Goal: Task Accomplishment & Management: Manage account settings

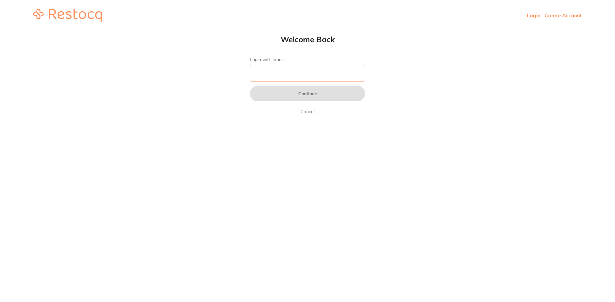
click at [290, 68] on input "Login with email" at bounding box center [307, 73] width 115 height 17
click at [308, 71] on input "Login with email" at bounding box center [307, 73] width 115 height 17
click at [284, 74] on input "Login with email" at bounding box center [307, 73] width 115 height 17
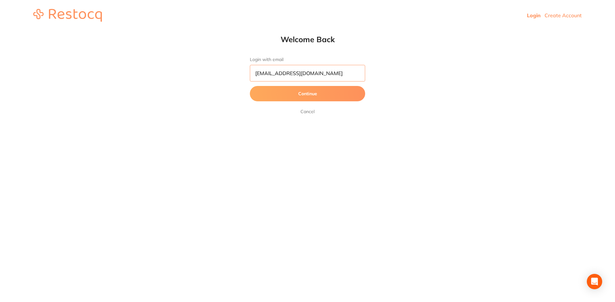
type input "[EMAIL_ADDRESS][DOMAIN_NAME]"
click at [250, 86] on button "Continue" at bounding box center [307, 93] width 115 height 15
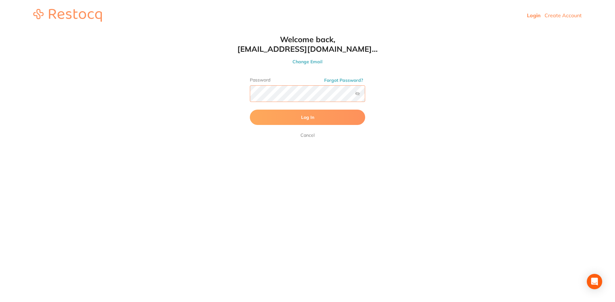
click at [250, 110] on button "Log In" at bounding box center [307, 117] width 115 height 15
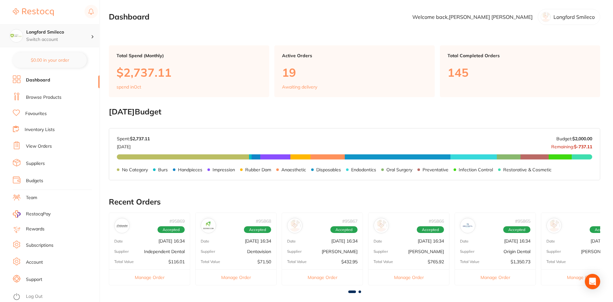
click at [41, 35] on h4 "Longford Smileco" at bounding box center [58, 32] width 65 height 6
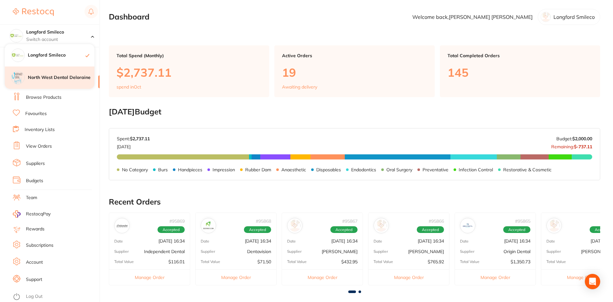
click at [64, 73] on div "North West Dental Deloraine" at bounding box center [50, 78] width 90 height 22
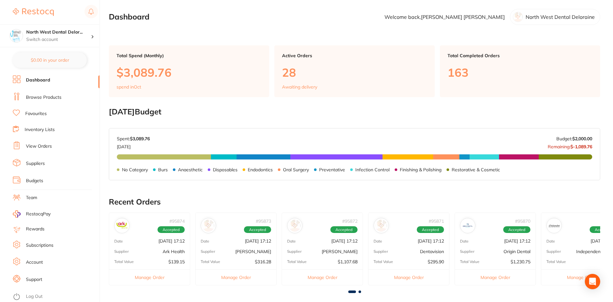
click at [47, 144] on link "View Orders" at bounding box center [39, 146] width 26 height 6
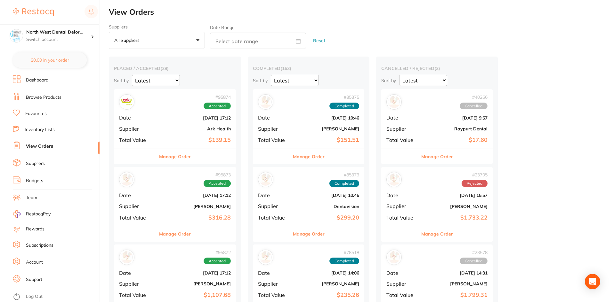
click at [203, 210] on div "# 95873 Accepted Date [DATE] 17:12 Supplier [PERSON_NAME] Total Value $316.28" at bounding box center [175, 196] width 122 height 59
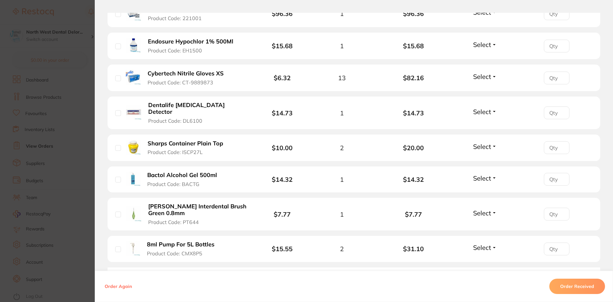
scroll to position [192, 0]
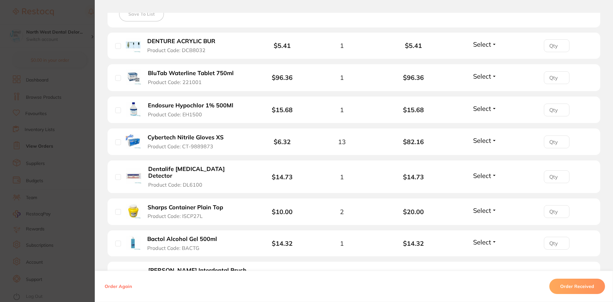
click at [492, 109] on button "Select" at bounding box center [485, 109] width 28 height 8
click at [493, 110] on button "Select" at bounding box center [485, 109] width 28 height 8
click at [489, 135] on button "Back Order" at bounding box center [485, 133] width 20 height 10
click at [75, 12] on section "Order ID: Restocq- 95873 Order Information 1 Back Order Accepted Order Order Da…" at bounding box center [306, 151] width 613 height 302
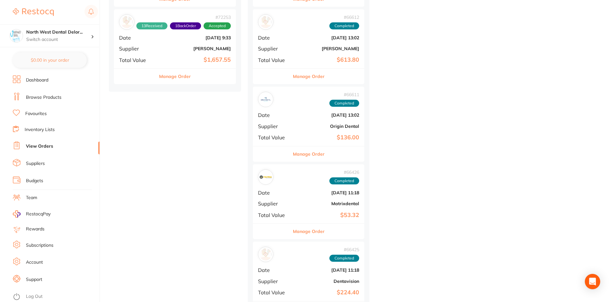
scroll to position [2049, 0]
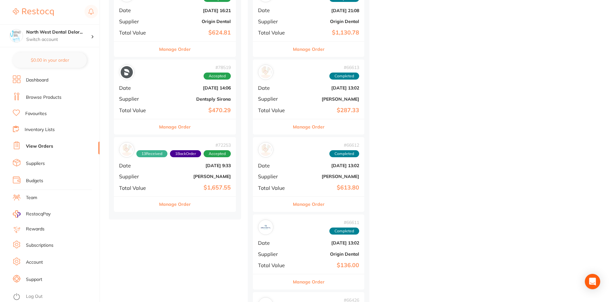
click at [191, 158] on div "# 72253 13 Received 1 Back Order Accepted Date Mar 4 2025, 9:33 Supplier Henry …" at bounding box center [175, 166] width 122 height 59
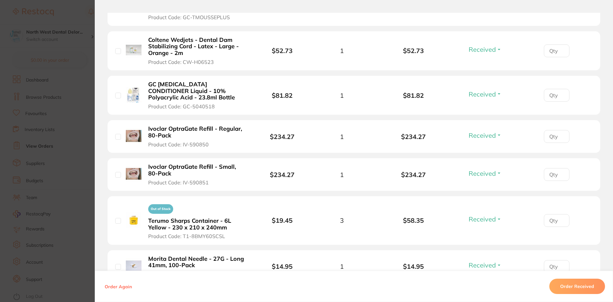
scroll to position [576, 0]
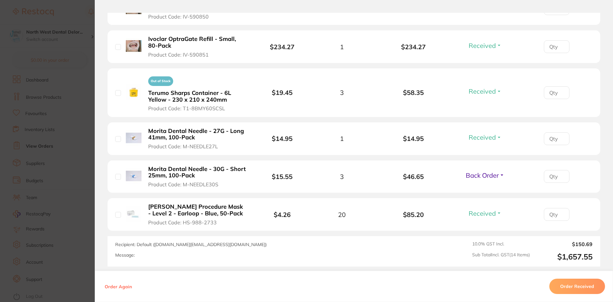
click at [503, 177] on button "Back Order" at bounding box center [485, 176] width 43 height 8
click at [477, 170] on ul "Received Back Order" at bounding box center [485, 170] width 25 height 0
click at [484, 177] on span "Back Order" at bounding box center [482, 176] width 33 height 8
click at [484, 189] on span "Received" at bounding box center [485, 189] width 16 height 5
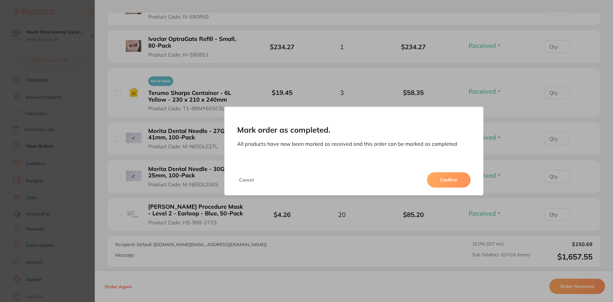
click at [436, 181] on button "Confirm" at bounding box center [449, 180] width 44 height 15
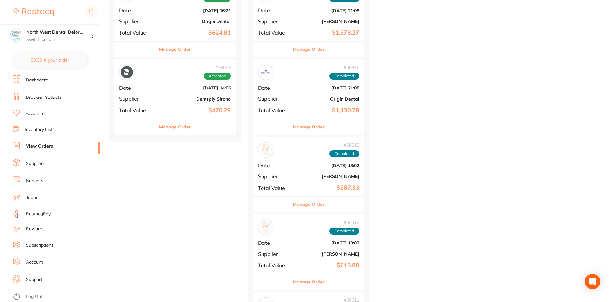
scroll to position [1985, 0]
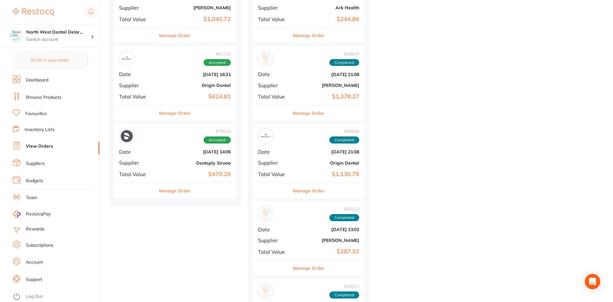
click at [224, 142] on span "Accepted" at bounding box center [217, 140] width 27 height 7
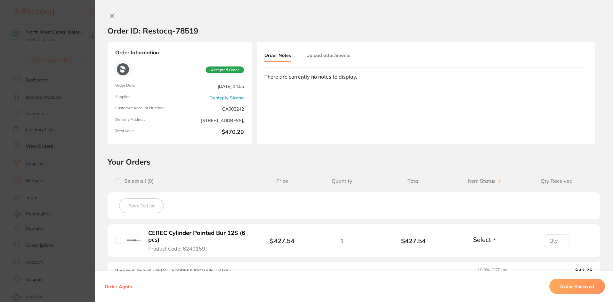
scroll to position [64, 0]
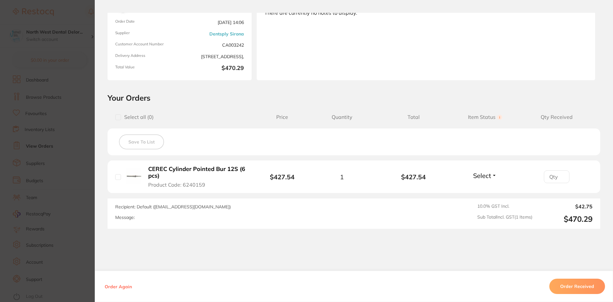
click at [570, 285] on button "Order Received" at bounding box center [577, 286] width 56 height 15
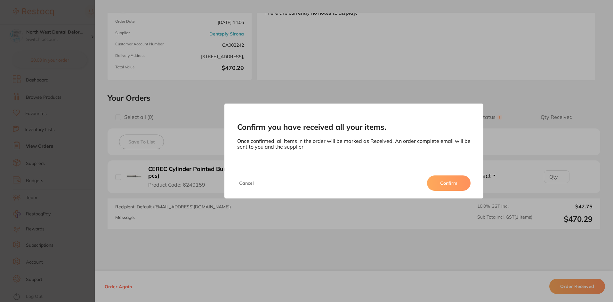
click at [449, 182] on button "Confirm" at bounding box center [449, 183] width 44 height 15
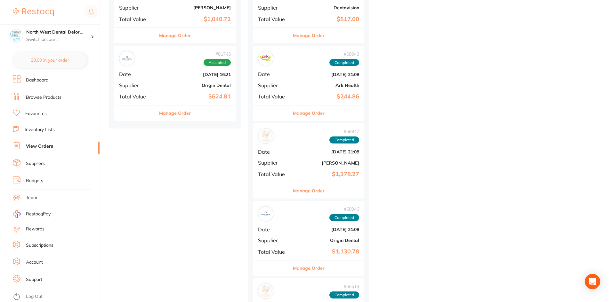
scroll to position [1888, 0]
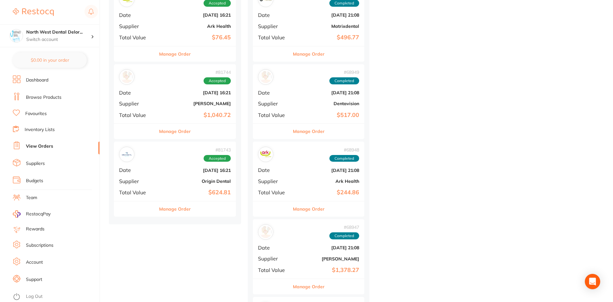
click at [222, 186] on div "# 81743 Accepted Date Jun 2 2025, 16:21 Supplier Origin Dental Total Value $624…" at bounding box center [175, 171] width 122 height 59
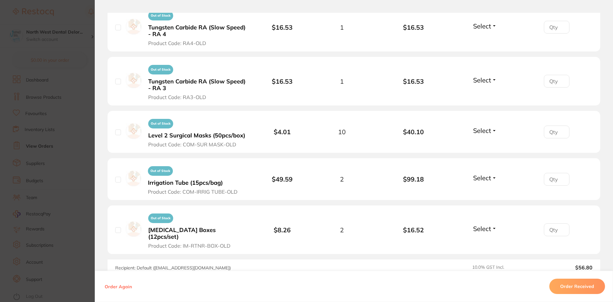
scroll to position [814, 0]
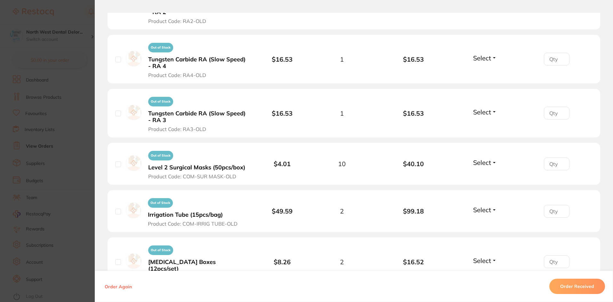
click at [581, 285] on button "Order Received" at bounding box center [577, 286] width 56 height 15
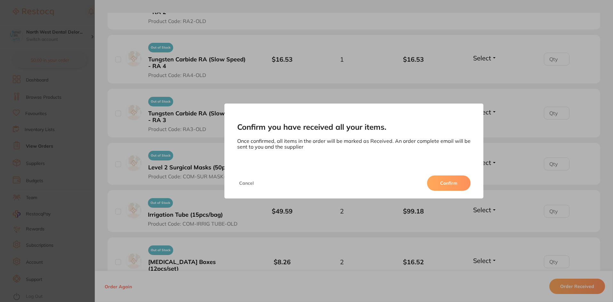
click at [455, 189] on button "Confirm" at bounding box center [449, 183] width 44 height 15
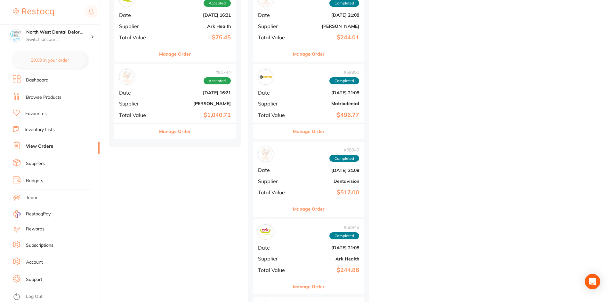
click at [173, 100] on div "# 81744 Accepted Date Jun 2 2025, 16:21 Supplier Henry Schein Halas Total Value…" at bounding box center [175, 93] width 122 height 59
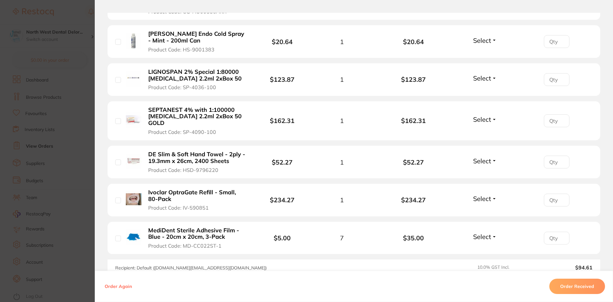
scroll to position [352, 0]
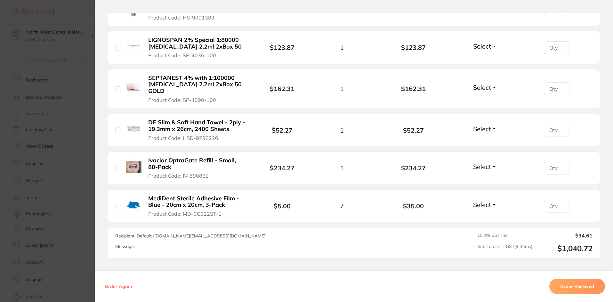
click at [581, 287] on button "Order Received" at bounding box center [577, 286] width 56 height 15
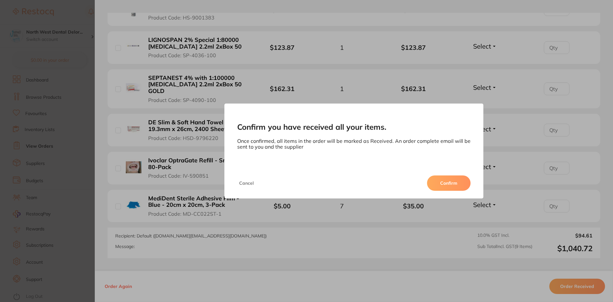
click at [447, 180] on button "Confirm" at bounding box center [449, 183] width 44 height 15
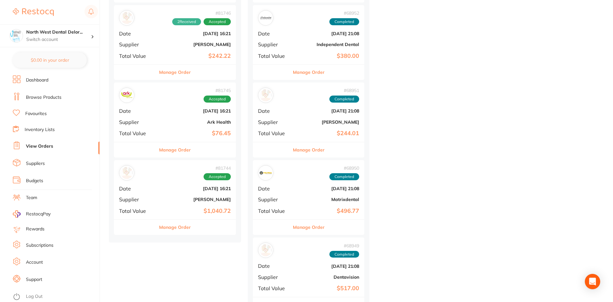
scroll to position [1760, 0]
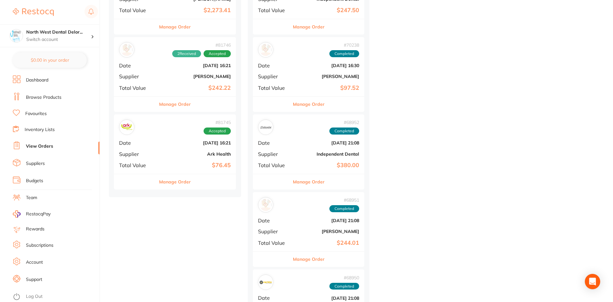
click at [166, 143] on b "[DATE] 16:21" at bounding box center [195, 143] width 71 height 5
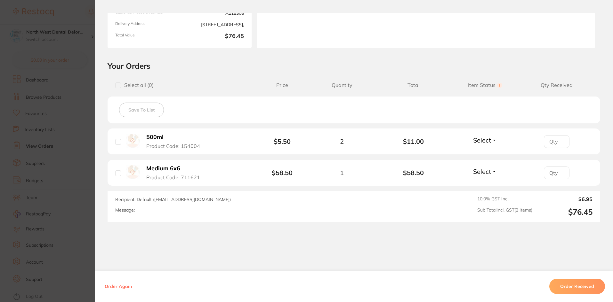
scroll to position [111, 0]
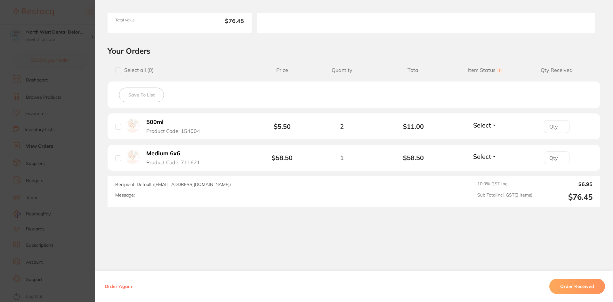
click at [83, 149] on section "Order ID: Restocq- 81745 Order Information Accepted Order Order Date Jun 2 2025…" at bounding box center [306, 151] width 613 height 302
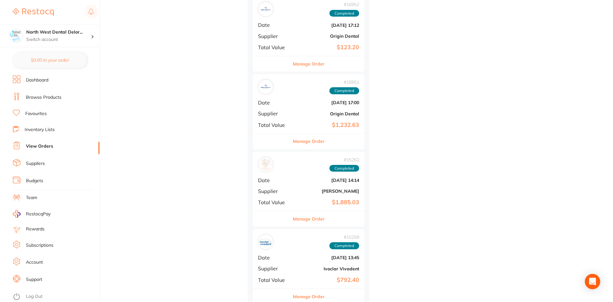
scroll to position [12759, 0]
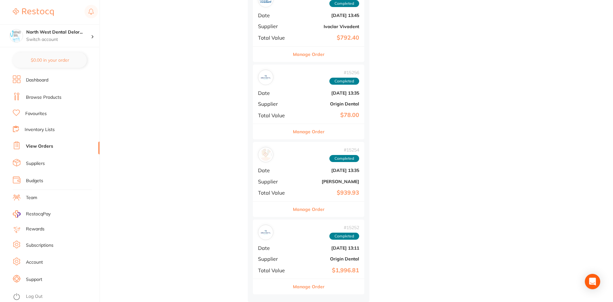
click at [326, 249] on b "[DATE] 13:11" at bounding box center [327, 248] width 64 height 5
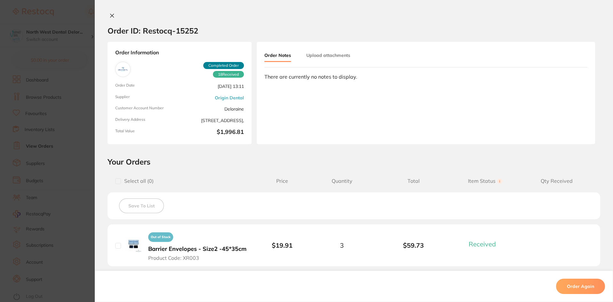
scroll to position [192, 0]
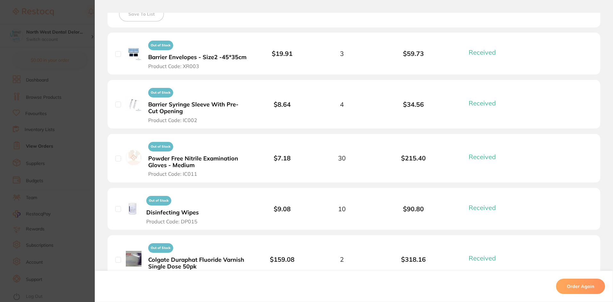
click at [108, 87] on li "Out of Stock Barrier Syringe Sleeve With Pre-Cut Opening Product Code: IC002 $8…" at bounding box center [354, 104] width 493 height 49
click at [92, 93] on section "Order ID: Restocq- 15252 Order Information 18 Received Completed Order Order Da…" at bounding box center [306, 151] width 613 height 302
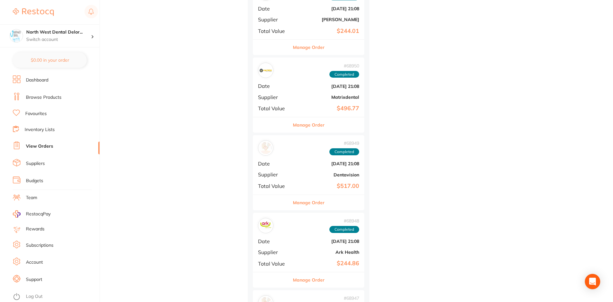
scroll to position [1749, 0]
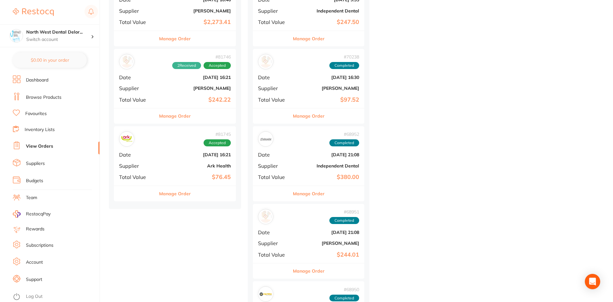
click at [157, 151] on div "# 81745 Accepted Date Jun 2 2025, 16:21 Supplier Ark Health Total Value $76.45" at bounding box center [175, 155] width 122 height 59
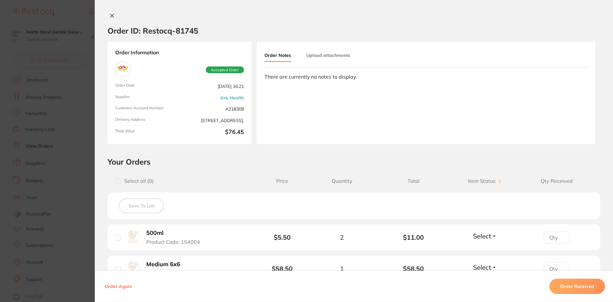
scroll to position [111, 0]
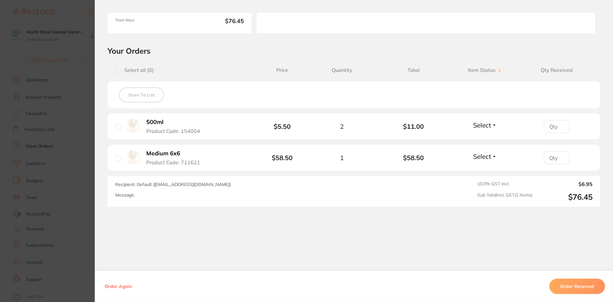
click at [586, 286] on button "Order Received" at bounding box center [577, 286] width 56 height 15
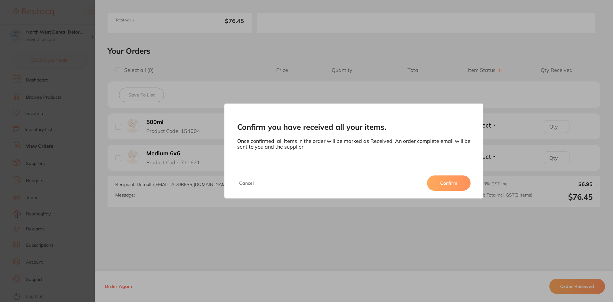
click at [460, 181] on button "Confirm" at bounding box center [449, 183] width 44 height 15
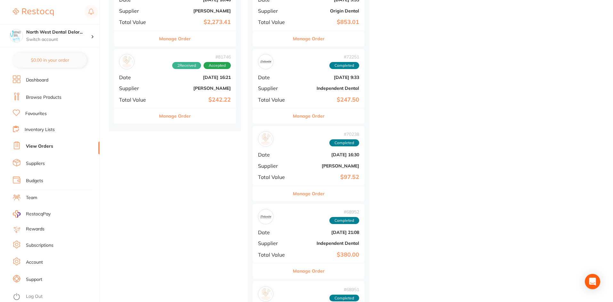
click at [181, 98] on b "$242.22" at bounding box center [195, 100] width 71 height 7
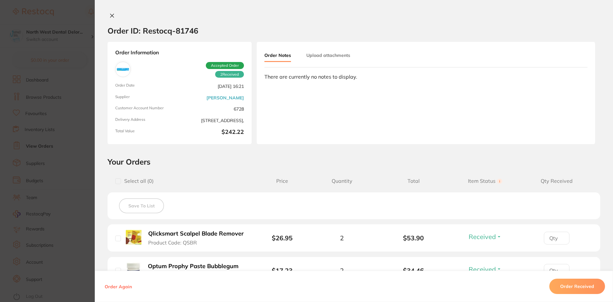
click at [570, 284] on button "Order Received" at bounding box center [577, 286] width 56 height 15
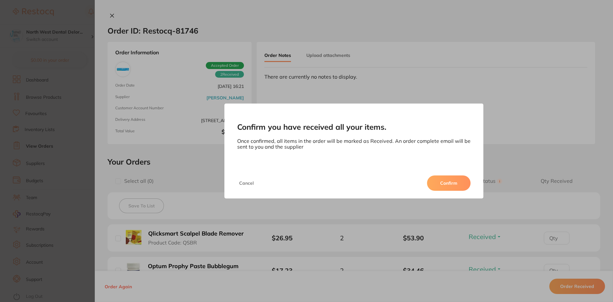
click at [439, 177] on button "Confirm" at bounding box center [449, 183] width 44 height 15
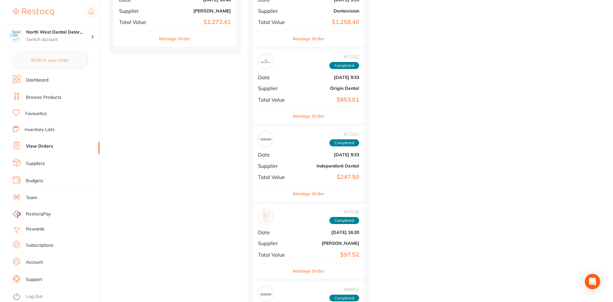
scroll to position [1653, 0]
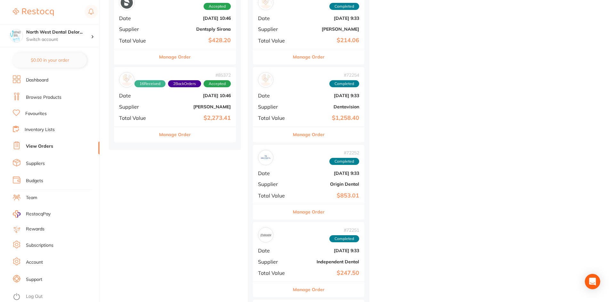
click at [180, 115] on b "$2,273.41" at bounding box center [195, 118] width 71 height 7
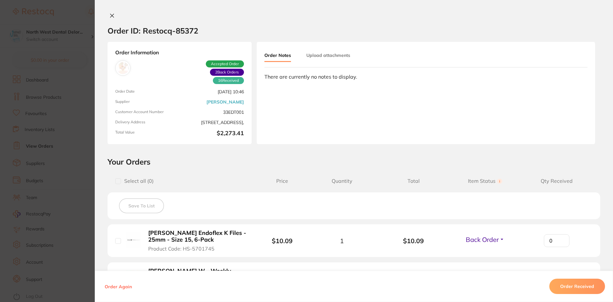
click at [571, 281] on button "Order Received" at bounding box center [577, 286] width 56 height 15
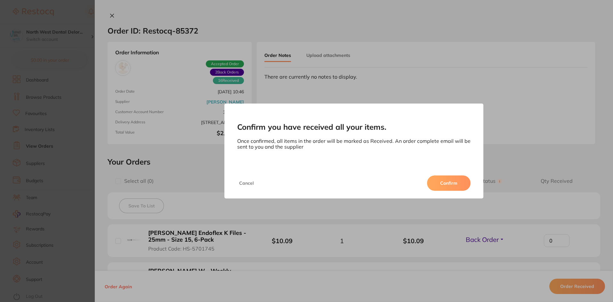
click at [437, 178] on button "Confirm" at bounding box center [449, 183] width 44 height 15
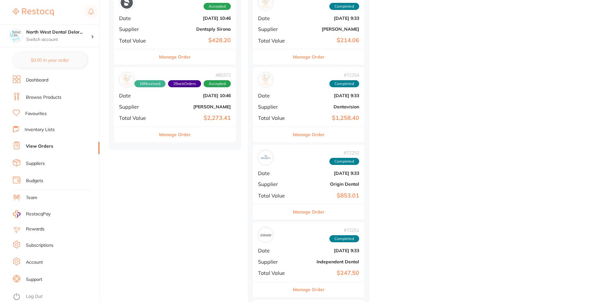
scroll to position [1589, 0]
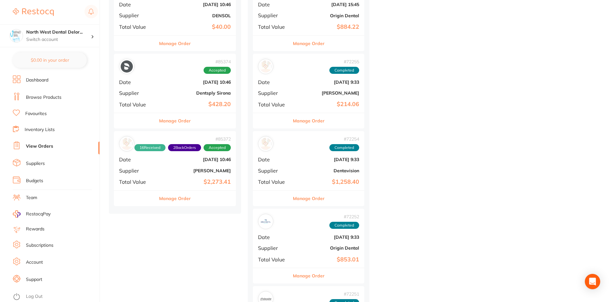
click at [173, 99] on div "# 85374 Accepted Date Jul 3 2025, 10:46 Supplier Dentsply Sirona Total Value $4…" at bounding box center [175, 83] width 122 height 59
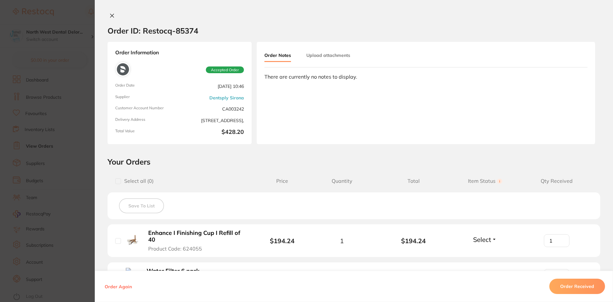
click at [566, 287] on button "Order Received" at bounding box center [577, 286] width 56 height 15
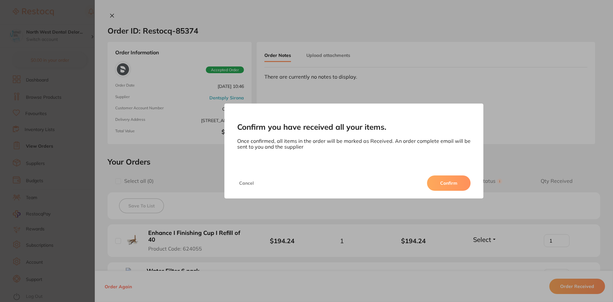
click at [448, 176] on button "Confirm" at bounding box center [449, 183] width 44 height 15
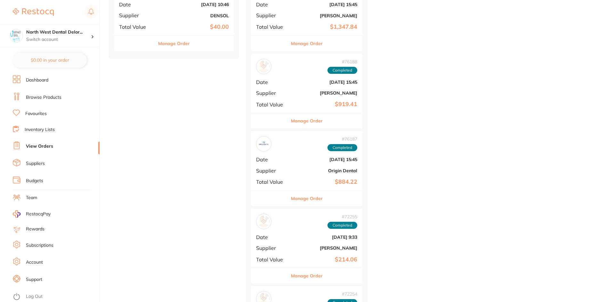
scroll to position [1461, 0]
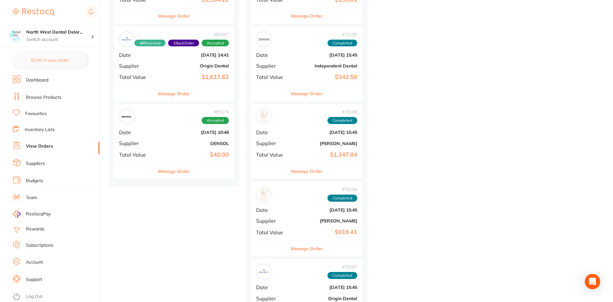
click at [163, 135] on b "[DATE] 10:46" at bounding box center [194, 132] width 70 height 5
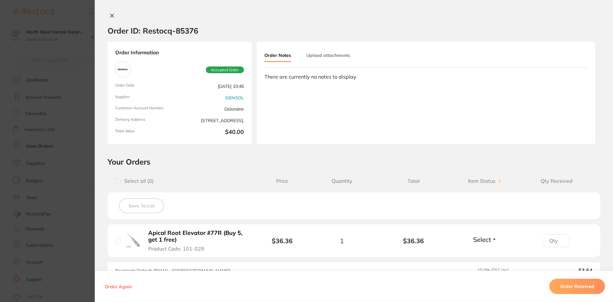
click at [593, 292] on button "Order Received" at bounding box center [577, 286] width 56 height 15
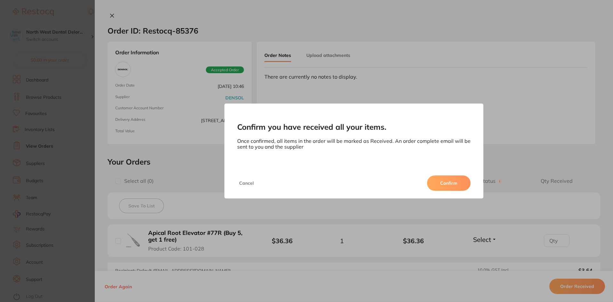
click at [451, 180] on button "Confirm" at bounding box center [449, 183] width 44 height 15
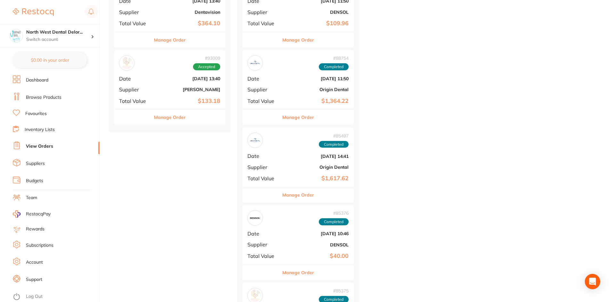
scroll to position [628, 0]
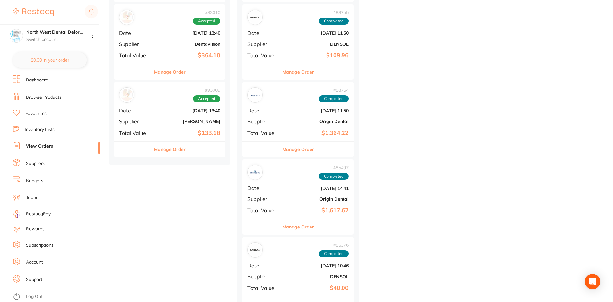
click at [185, 141] on div "# 93009 Accepted Date Sept 5 2025, 13:40 Supplier Adam Dental Total Value $133.…" at bounding box center [169, 111] width 111 height 59
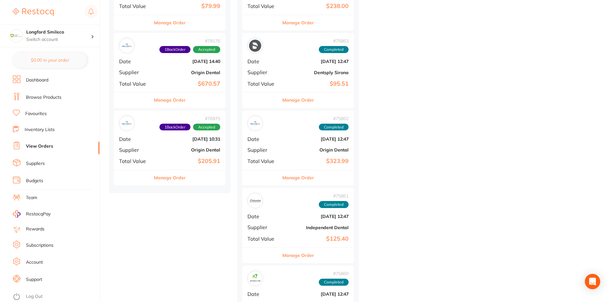
scroll to position [1344, 0]
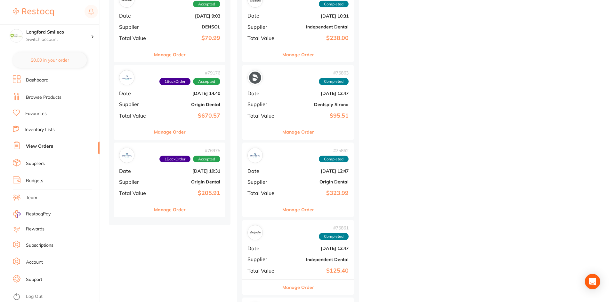
click at [142, 169] on span "Date" at bounding box center [135, 171] width 32 height 6
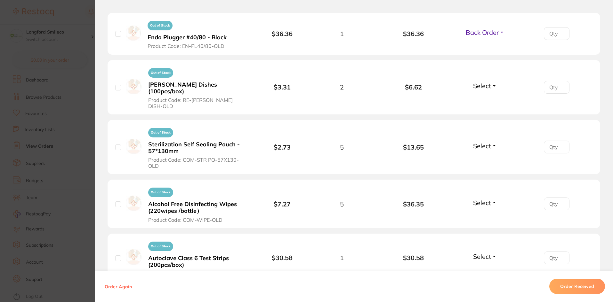
scroll to position [128, 0]
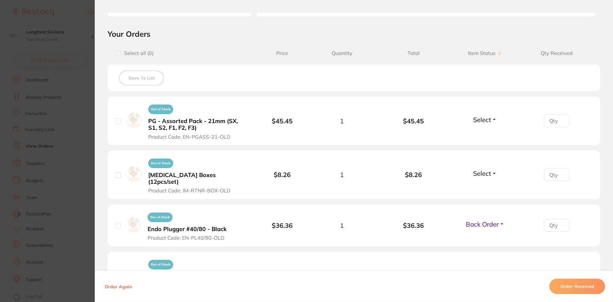
click at [486, 221] on span "Back Order" at bounding box center [482, 225] width 33 height 8
click at [486, 236] on span "Received" at bounding box center [485, 238] width 16 height 5
click at [579, 283] on button "Order Received" at bounding box center [577, 286] width 56 height 15
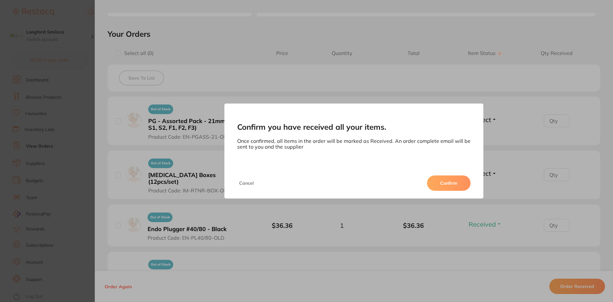
click at [461, 186] on button "Confirm" at bounding box center [449, 183] width 44 height 15
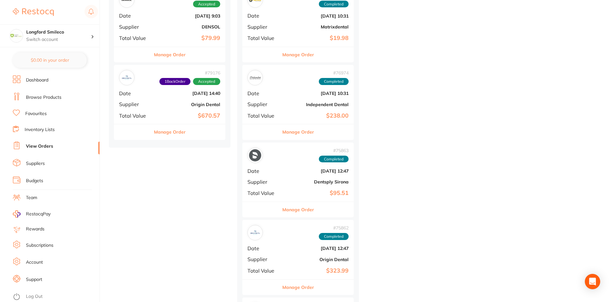
click at [173, 126] on button "Manage Order" at bounding box center [170, 132] width 32 height 15
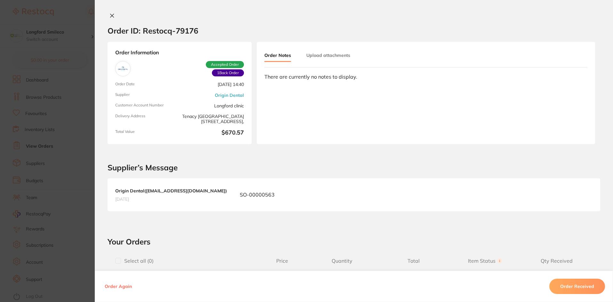
click at [578, 289] on button "Order Received" at bounding box center [577, 286] width 56 height 15
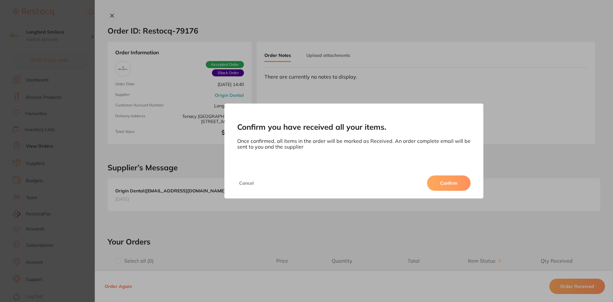
click at [243, 181] on button "Cancel" at bounding box center [246, 183] width 19 height 15
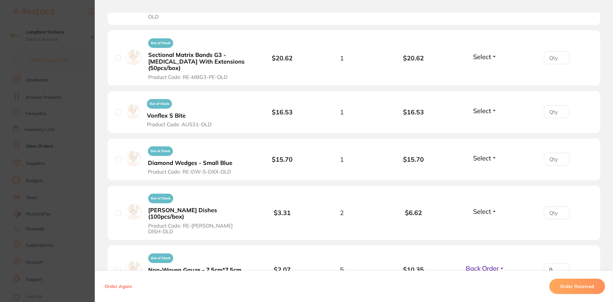
scroll to position [512, 0]
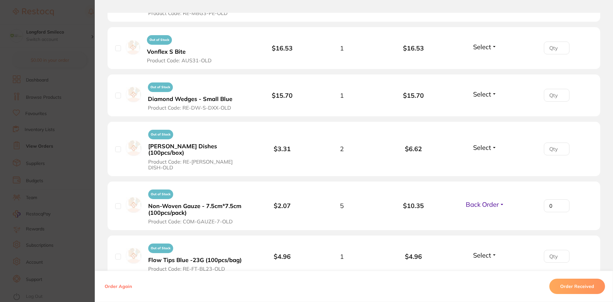
click at [487, 201] on span "Back Order" at bounding box center [482, 205] width 33 height 8
click at [485, 216] on span "Received" at bounding box center [485, 218] width 16 height 5
click at [572, 284] on button "Order Received" at bounding box center [577, 286] width 56 height 15
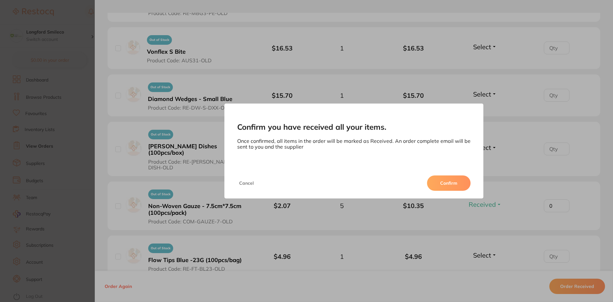
click at [467, 180] on button "Confirm" at bounding box center [449, 183] width 44 height 15
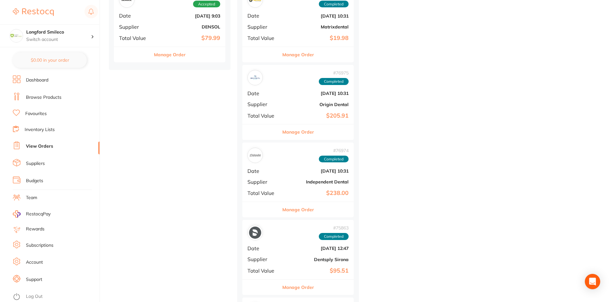
scroll to position [1248, 0]
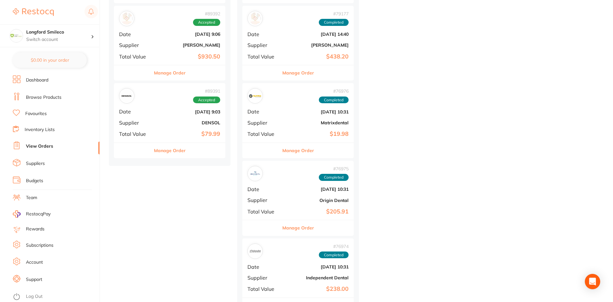
click at [161, 113] on b "[DATE] 9:03" at bounding box center [188, 111] width 64 height 5
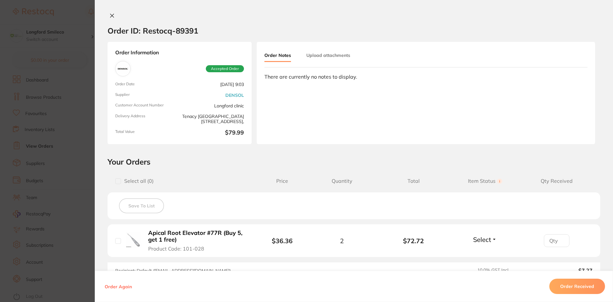
click at [563, 288] on button "Order Received" at bounding box center [577, 286] width 56 height 15
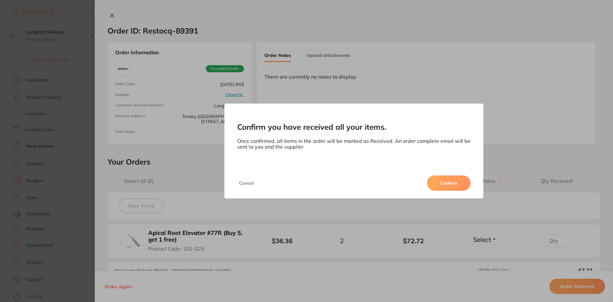
click at [442, 180] on button "Confirm" at bounding box center [449, 183] width 44 height 15
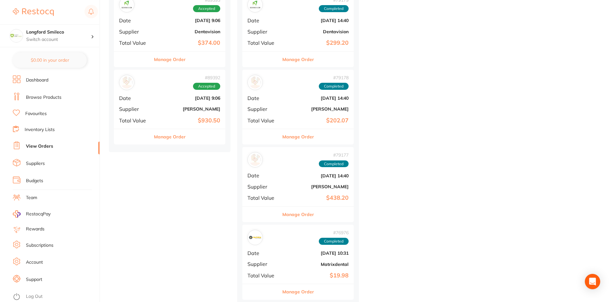
scroll to position [1152, 0]
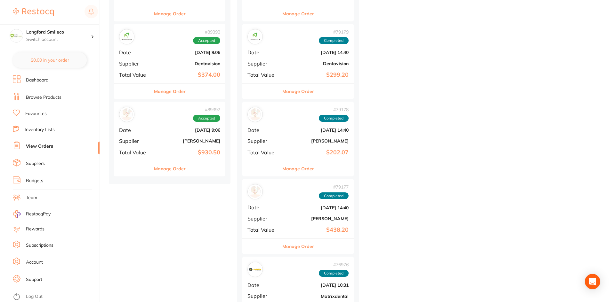
click at [178, 153] on b "$930.50" at bounding box center [188, 152] width 64 height 7
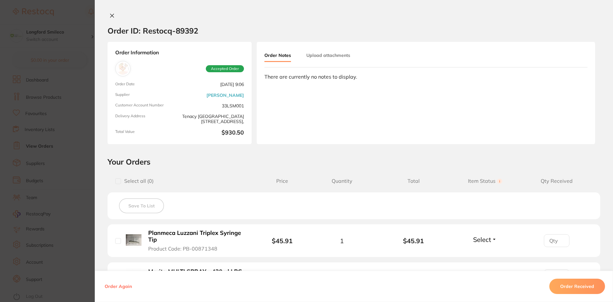
click at [569, 282] on button "Order Received" at bounding box center [577, 286] width 56 height 15
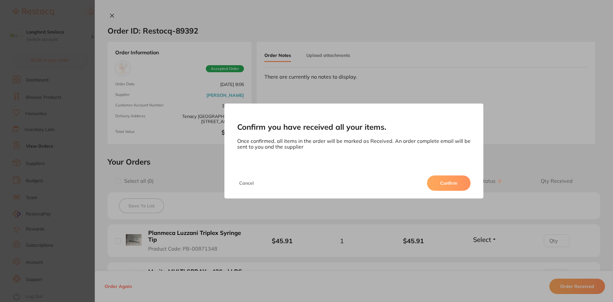
click at [454, 185] on button "Confirm" at bounding box center [449, 183] width 44 height 15
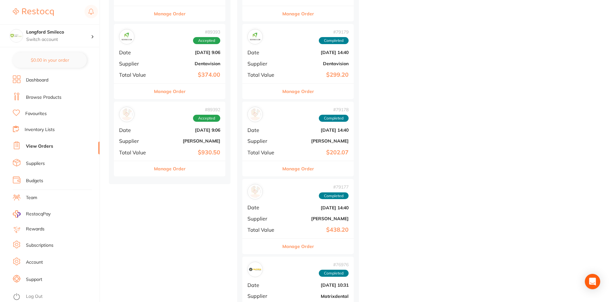
click at [173, 63] on b "Dentavision" at bounding box center [188, 63] width 64 height 5
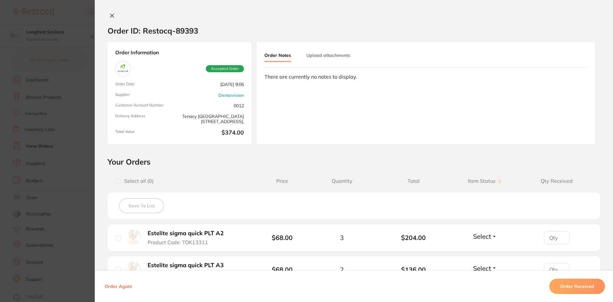
click at [563, 289] on button "Order Received" at bounding box center [577, 286] width 56 height 15
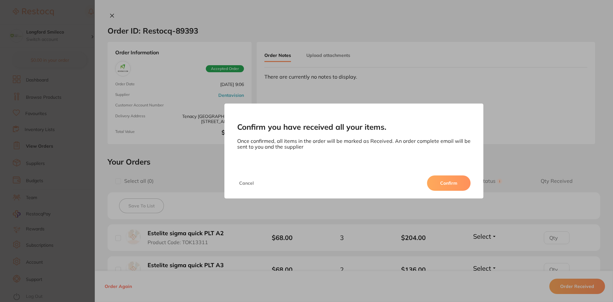
click at [442, 181] on button "Confirm" at bounding box center [449, 183] width 44 height 15
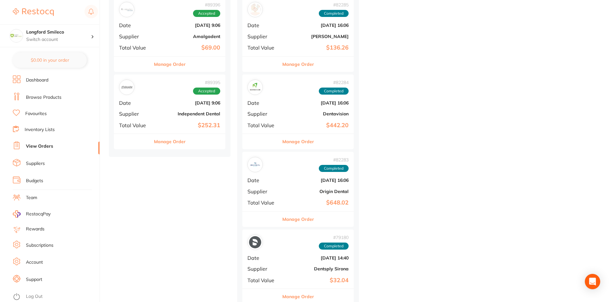
scroll to position [992, 0]
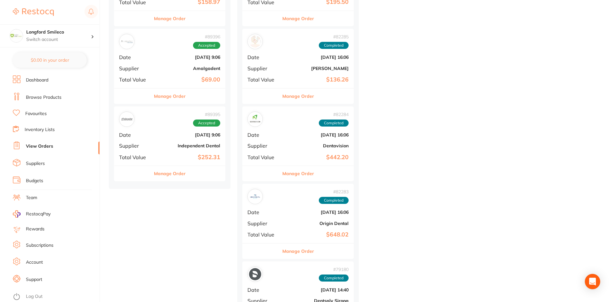
click at [171, 142] on div "# 89395 Accepted Date Aug 7 2025, 9:06 Supplier Independent Dental Total Value …" at bounding box center [169, 136] width 111 height 59
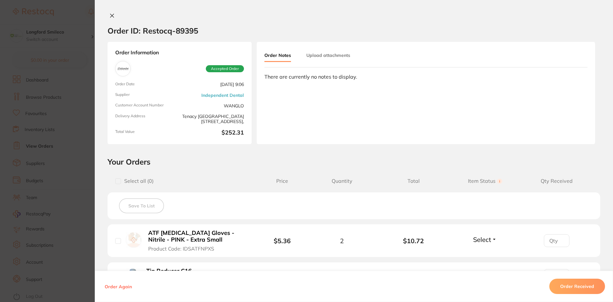
click at [605, 278] on div "Order Again Order Received" at bounding box center [354, 286] width 518 height 31
click at [585, 276] on div "Order Again Order Received" at bounding box center [354, 286] width 518 height 31
click at [581, 287] on button "Order Received" at bounding box center [577, 286] width 56 height 15
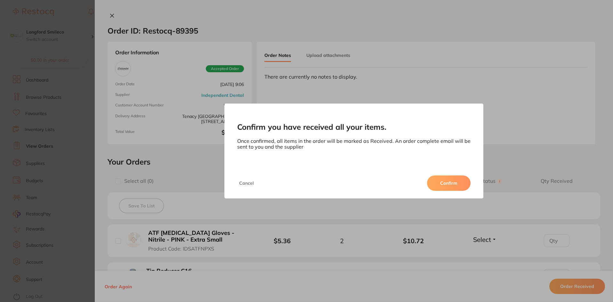
click at [449, 188] on button "Confirm" at bounding box center [449, 183] width 44 height 15
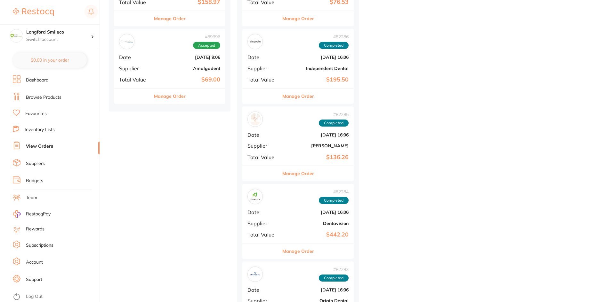
scroll to position [928, 0]
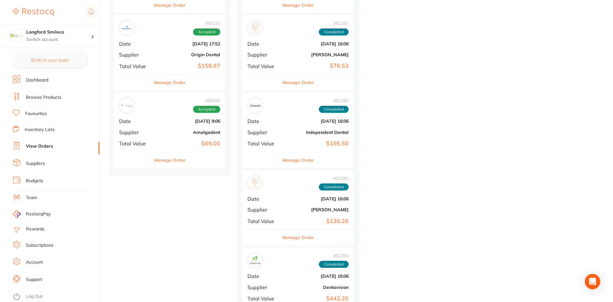
click at [168, 150] on div "# 89396 Accepted Date Aug 7 2025, 9:06 Supplier Amalgadent Total Value $69.00" at bounding box center [169, 122] width 111 height 59
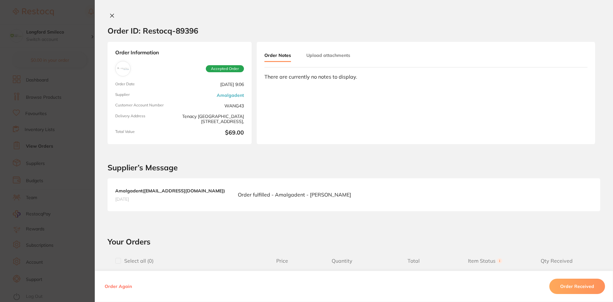
click at [554, 279] on button "Order Received" at bounding box center [577, 286] width 56 height 15
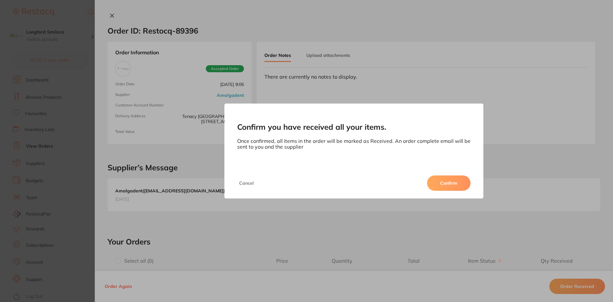
click at [435, 185] on button "Confirm" at bounding box center [449, 183] width 44 height 15
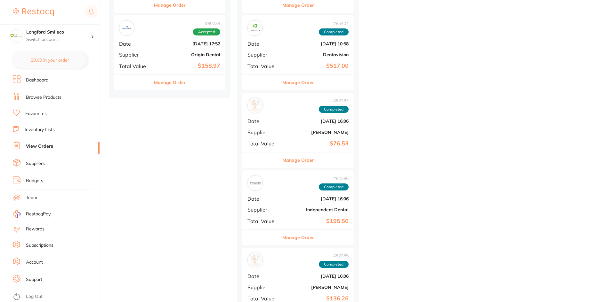
scroll to position [768, 0]
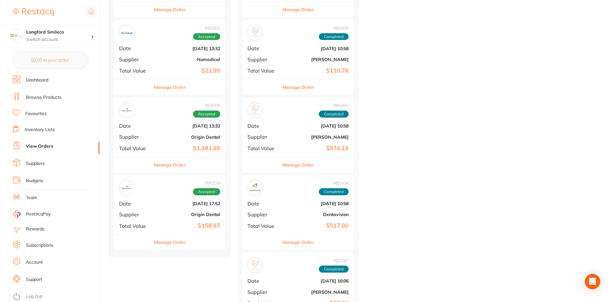
click at [174, 208] on div "# 90234 Accepted Date Aug 13 2025, 17:52 Supplier Origin Dental Total Value $15…" at bounding box center [169, 204] width 111 height 59
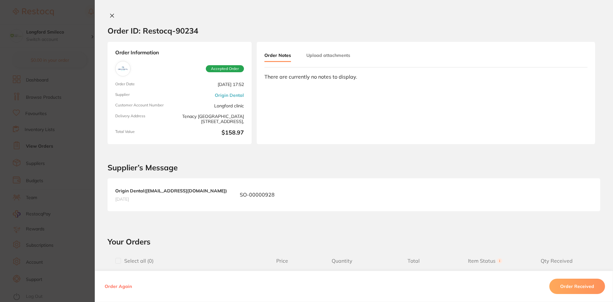
click at [577, 290] on button "Order Received" at bounding box center [577, 286] width 56 height 15
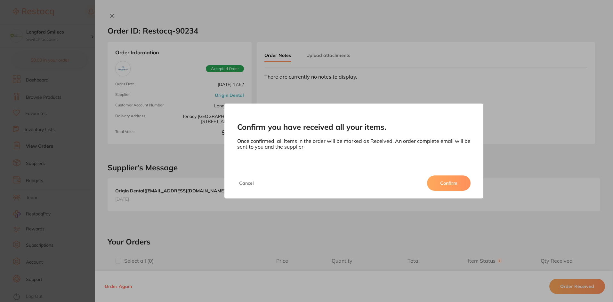
click at [443, 185] on button "Confirm" at bounding box center [449, 183] width 44 height 15
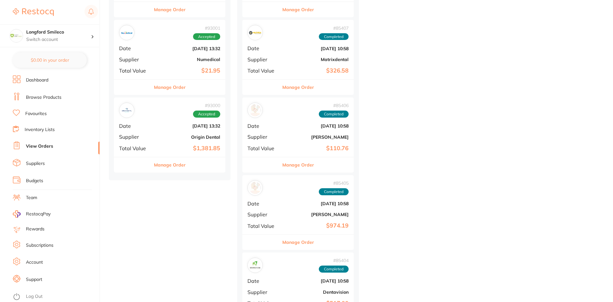
click at [150, 127] on span "Date" at bounding box center [135, 126] width 32 height 6
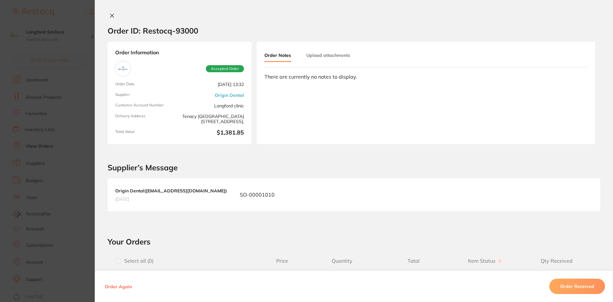
click at [572, 287] on button "Order Received" at bounding box center [577, 286] width 56 height 15
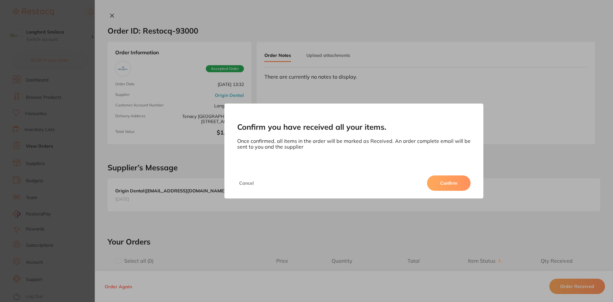
click at [426, 165] on div "Confirm you have received all your items. Once confirmed, all items in the orde…" at bounding box center [353, 136] width 259 height 64
click at [439, 180] on button "Confirm" at bounding box center [449, 183] width 44 height 15
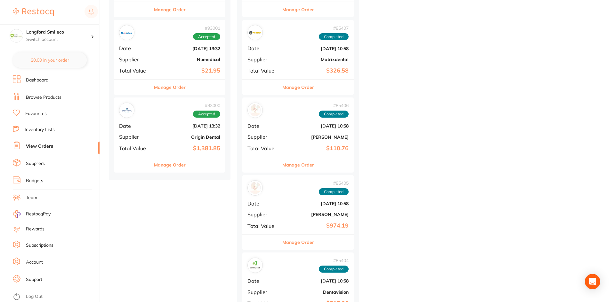
click at [177, 78] on div "# 93001 Accepted Date Sept 5 2025, 13:32 Supplier Numedical Total Value $21.95" at bounding box center [169, 49] width 111 height 59
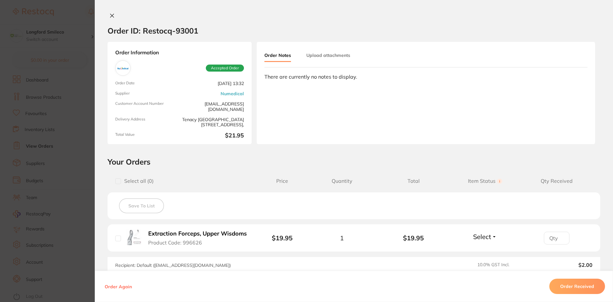
click at [578, 290] on button "Order Received" at bounding box center [577, 286] width 56 height 15
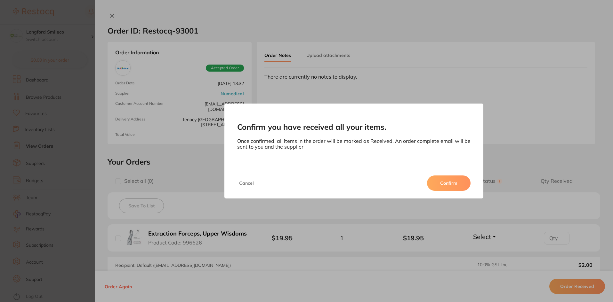
click at [454, 174] on div "Cancel Confirm" at bounding box center [353, 183] width 259 height 31
click at [451, 179] on button "Confirm" at bounding box center [449, 183] width 44 height 15
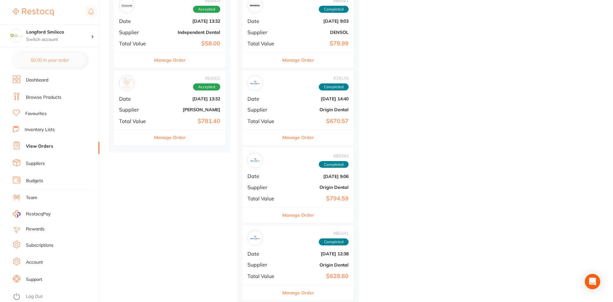
scroll to position [576, 0]
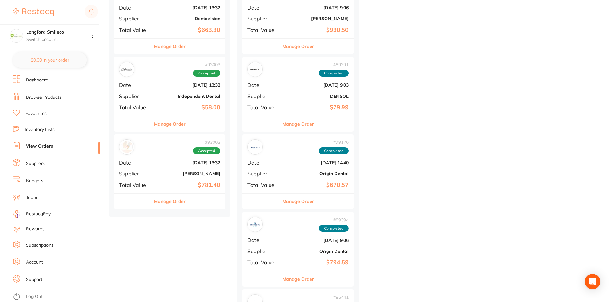
click at [165, 151] on div "# 93002 Accepted" at bounding box center [169, 147] width 101 height 15
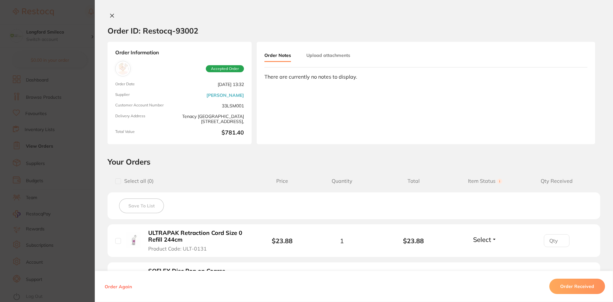
click at [598, 288] on button "Order Received" at bounding box center [577, 286] width 56 height 15
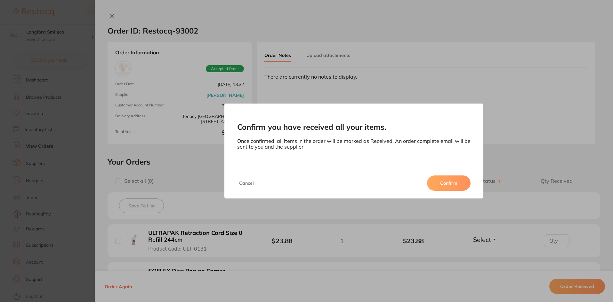
click at [451, 188] on button "Confirm" at bounding box center [449, 183] width 44 height 15
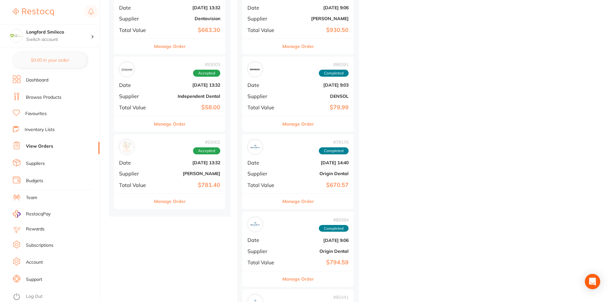
click at [183, 99] on div "# 93003 Accepted Date Sept 5 2025, 13:32 Supplier Independent Dental Total Valu…" at bounding box center [169, 86] width 111 height 59
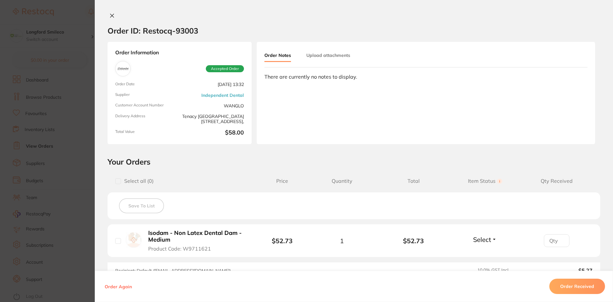
click at [558, 286] on button "Order Received" at bounding box center [577, 286] width 56 height 15
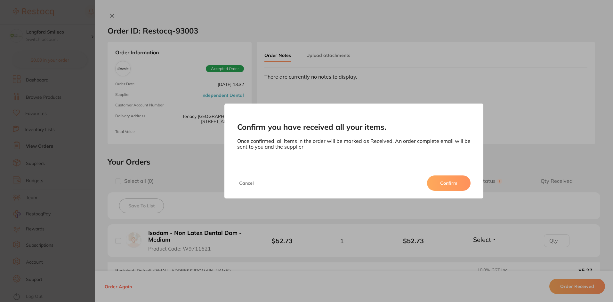
click at [463, 180] on button "Confirm" at bounding box center [449, 183] width 44 height 15
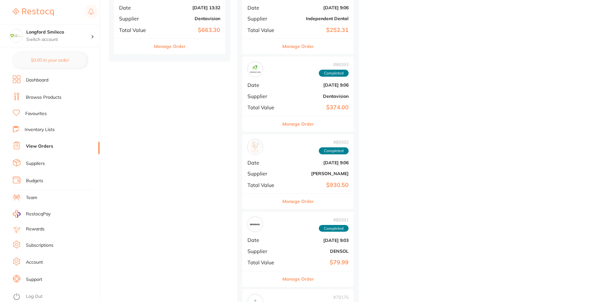
scroll to position [480, 0]
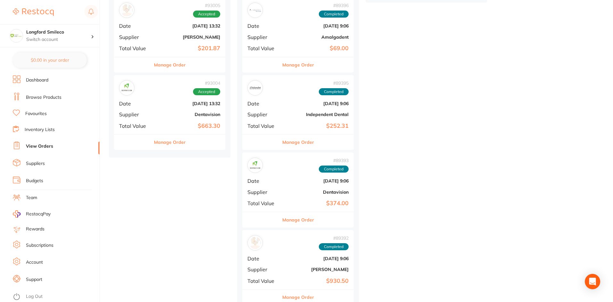
click at [204, 124] on b "$663.30" at bounding box center [188, 126] width 64 height 7
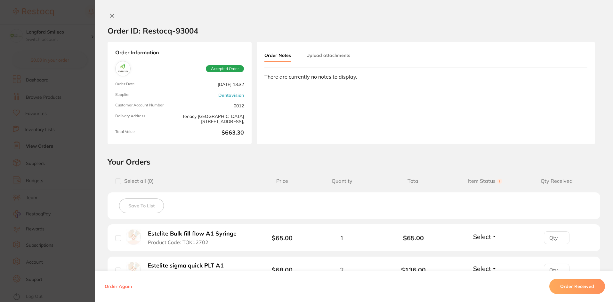
click at [556, 278] on div "Order Again Order Received" at bounding box center [354, 286] width 518 height 31
click at [574, 284] on button "Order Received" at bounding box center [577, 286] width 56 height 15
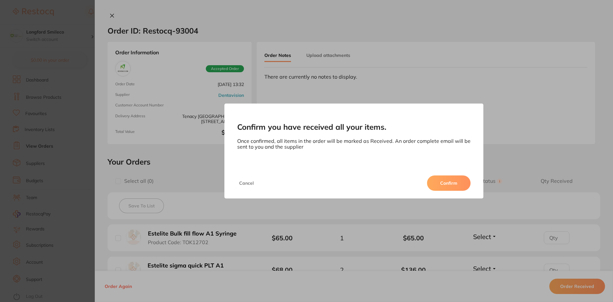
click at [447, 182] on button "Confirm" at bounding box center [449, 183] width 44 height 15
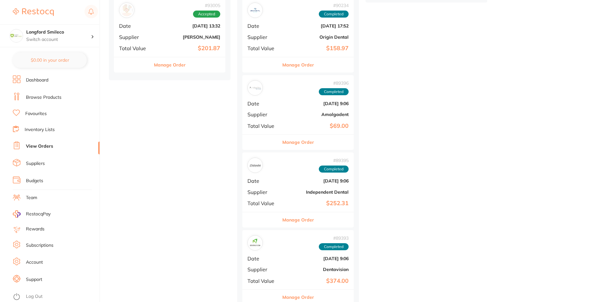
scroll to position [352, 0]
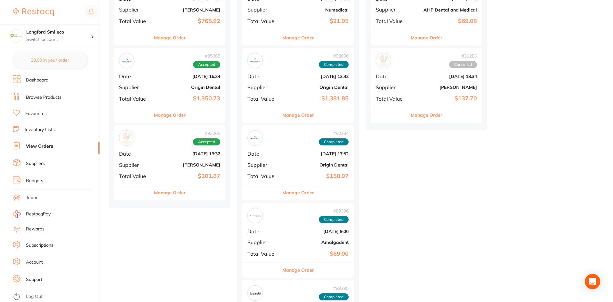
click at [190, 165] on b "[PERSON_NAME]" at bounding box center [188, 165] width 64 height 5
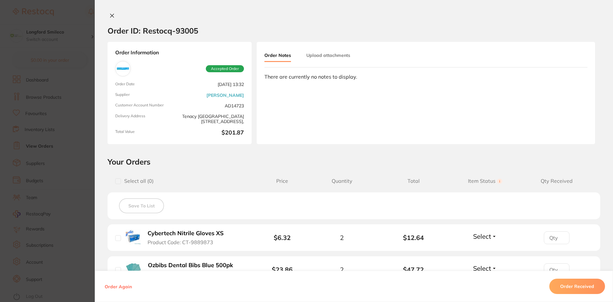
click at [579, 278] on div "Order Again Order Received" at bounding box center [354, 286] width 518 height 31
click at [580, 282] on button "Order Received" at bounding box center [577, 286] width 56 height 15
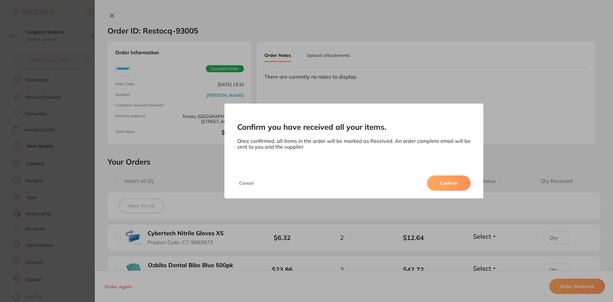
click at [453, 179] on button "Confirm" at bounding box center [449, 183] width 44 height 15
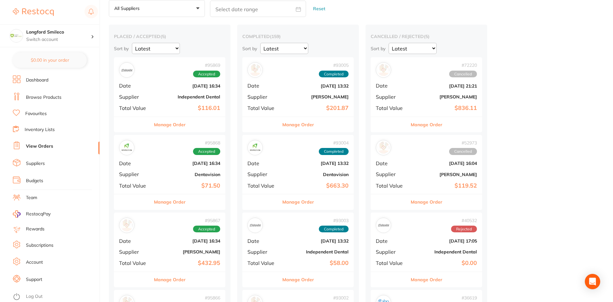
scroll to position [64, 0]
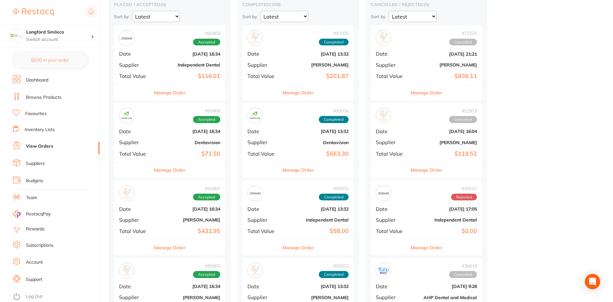
click at [324, 142] on b "Dentavision" at bounding box center [317, 142] width 64 height 5
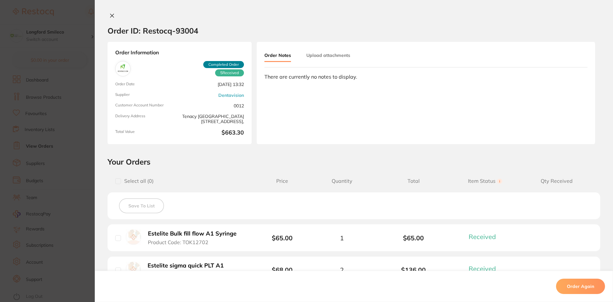
click at [70, 80] on section "Order ID: Restocq- 93004 Order Information 5 Received Completed Order Order Dat…" at bounding box center [306, 151] width 613 height 302
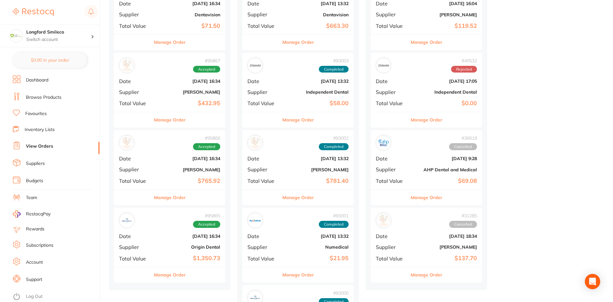
scroll to position [32, 0]
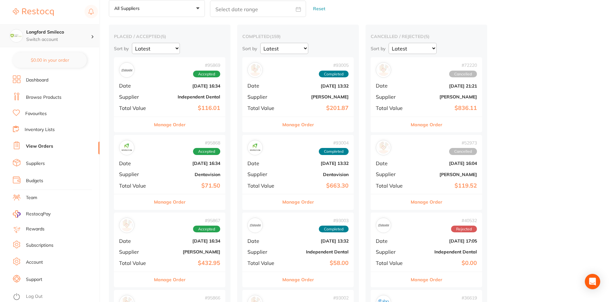
click at [38, 44] on div "Longford Smileco Switch account" at bounding box center [49, 35] width 99 height 23
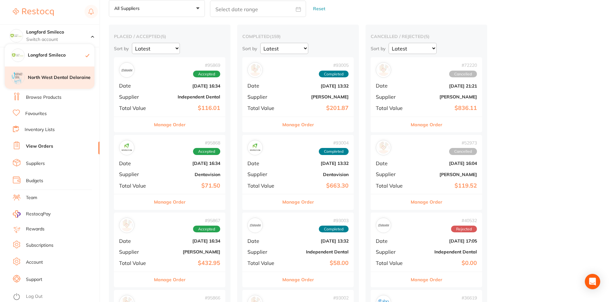
click at [58, 76] on h4 "North West Dental Deloraine" at bounding box center [61, 78] width 67 height 6
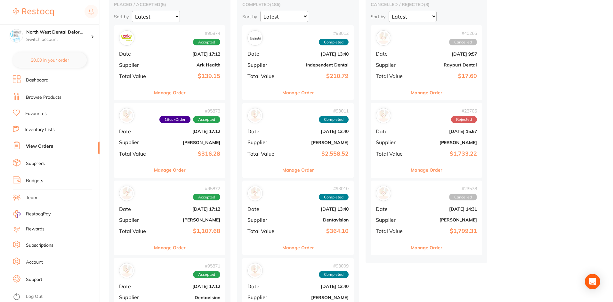
scroll to position [192, 0]
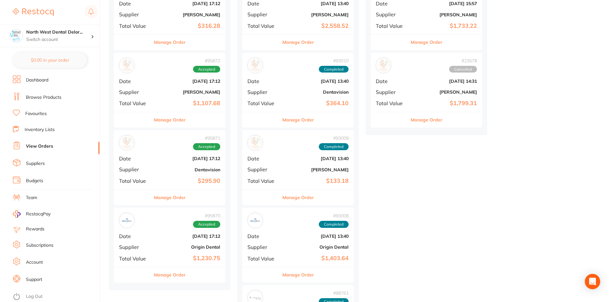
click at [183, 247] on b "Origin Dental" at bounding box center [188, 247] width 64 height 5
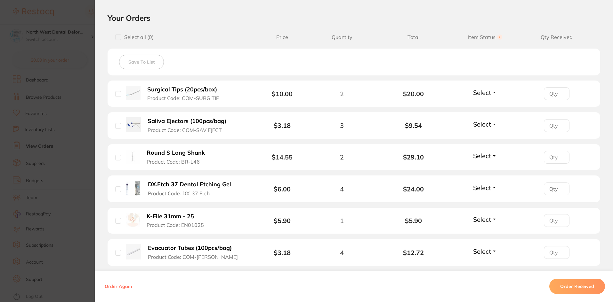
scroll to position [256, 0]
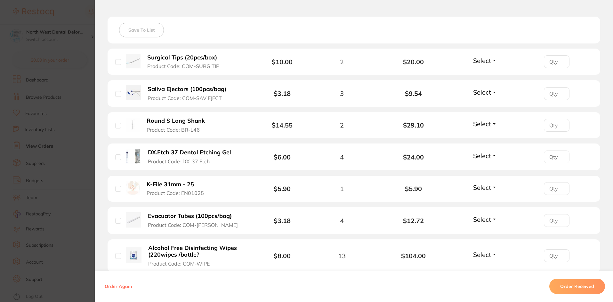
click at [20, 154] on section "Order ID: Restocq- 95870 Order Information Accepted Order Order Date Oct 3 2025…" at bounding box center [306, 151] width 613 height 302
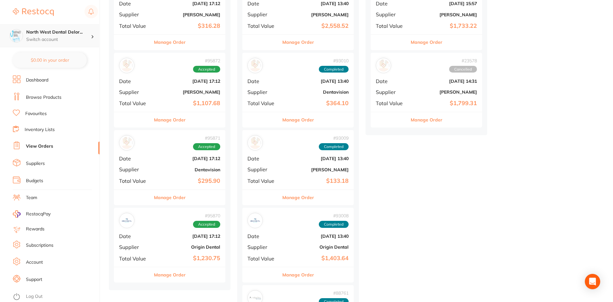
click at [32, 44] on div "North West Dental Delor... Switch account" at bounding box center [49, 35] width 99 height 23
click at [49, 55] on h4 "Longford Smileco" at bounding box center [61, 55] width 67 height 6
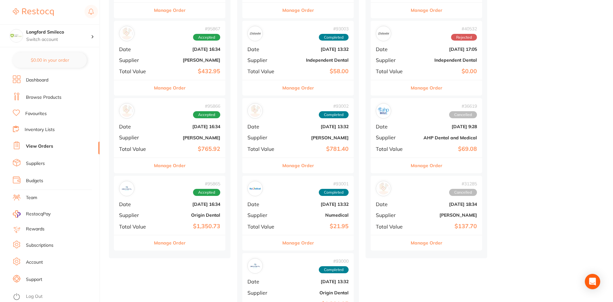
scroll to position [288, 0]
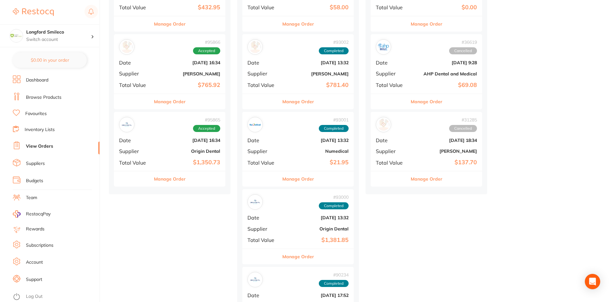
click at [186, 153] on b "Origin Dental" at bounding box center [188, 151] width 64 height 5
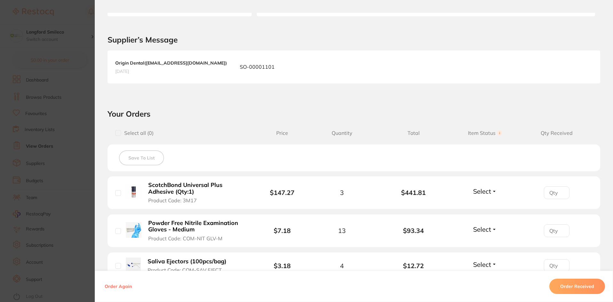
scroll to position [224, 0]
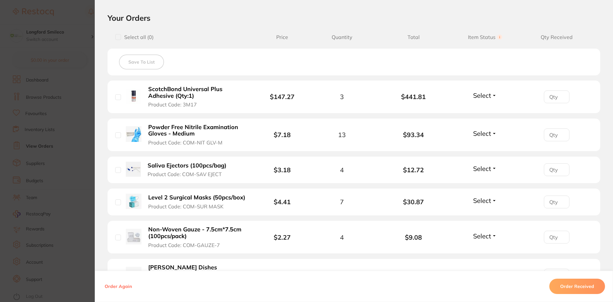
click at [480, 97] on span "Select" at bounding box center [482, 96] width 18 height 8
click at [484, 120] on span "Back Order" at bounding box center [485, 119] width 20 height 5
click at [577, 288] on button "Order Received" at bounding box center [577, 286] width 56 height 15
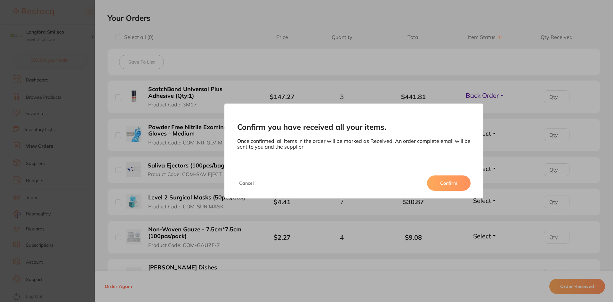
click at [460, 183] on button "Confirm" at bounding box center [449, 183] width 44 height 15
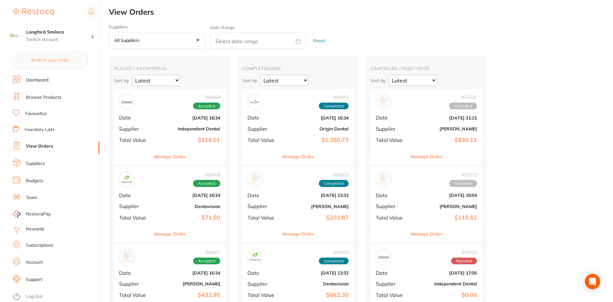
click at [377, 302] on div "# 40532 Rejected Date May 31 2024, 17:05 Supplier Independent Dental Total Valu…" at bounding box center [426, 274] width 111 height 59
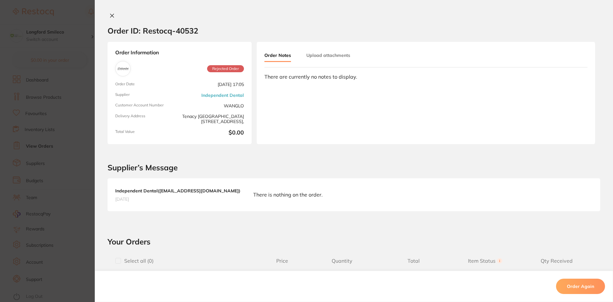
click at [86, 135] on section "Order ID: Restocq- 40532 Order Information Rejected Order Order Date May 31 202…" at bounding box center [306, 151] width 613 height 302
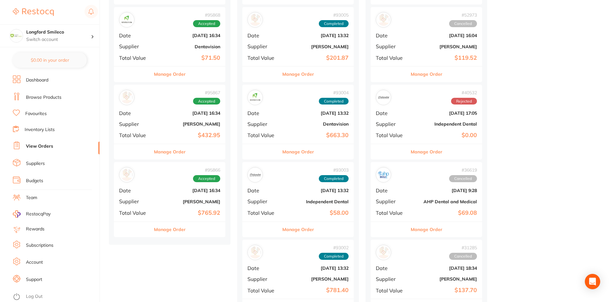
scroll to position [64, 0]
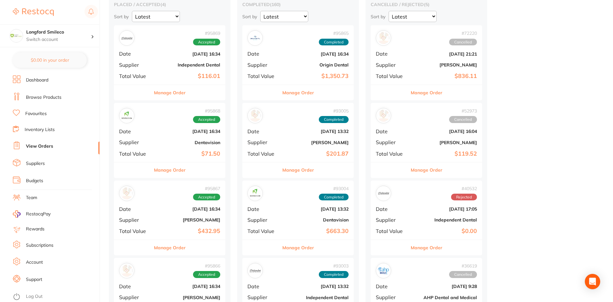
click at [285, 54] on b "Oct 3 2025, 16:34" at bounding box center [317, 54] width 64 height 5
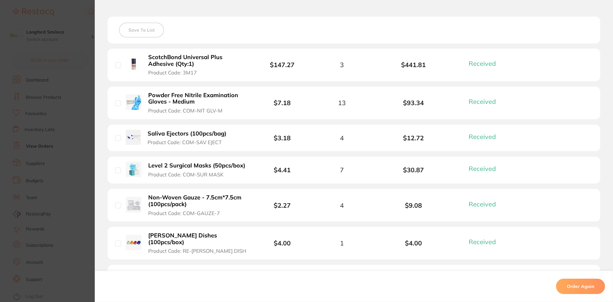
scroll to position [416, 0]
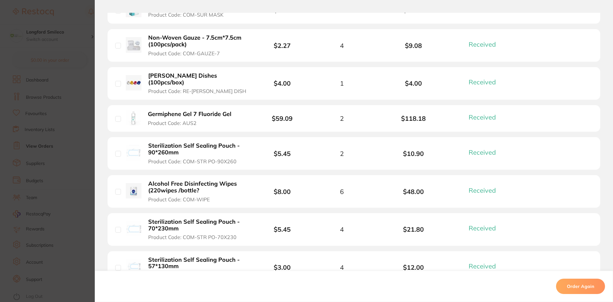
click at [70, 150] on section "Order ID: Restocq- 95865 Order Information 30 Received Completed Order Order Da…" at bounding box center [306, 151] width 613 height 302
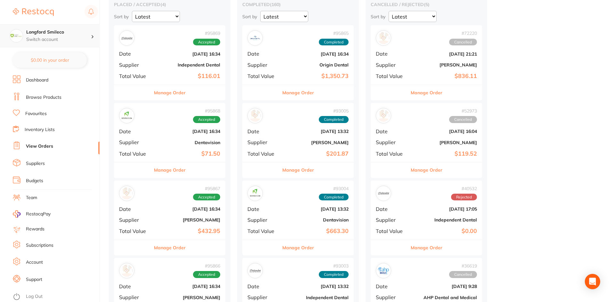
click at [71, 31] on h4 "Longford Smileco" at bounding box center [58, 32] width 65 height 6
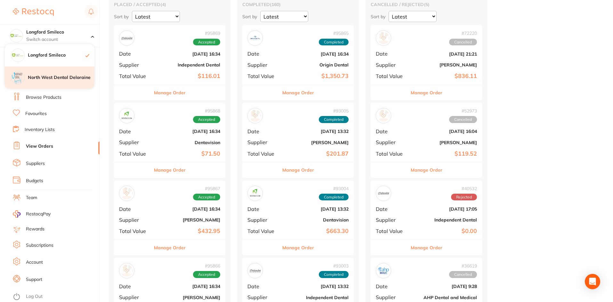
click at [63, 78] on h4 "North West Dental Deloraine" at bounding box center [61, 78] width 67 height 6
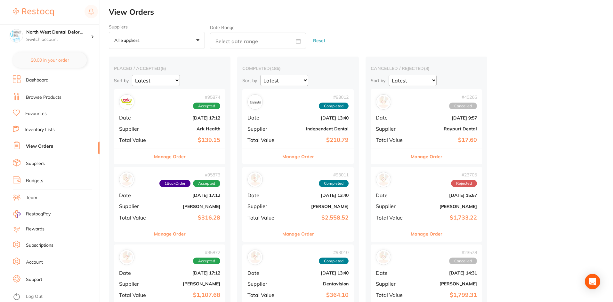
click at [185, 136] on div "# 95874 Accepted Date [DATE] 17:12 Supplier Ark Health Total Value $139.15" at bounding box center [169, 118] width 111 height 59
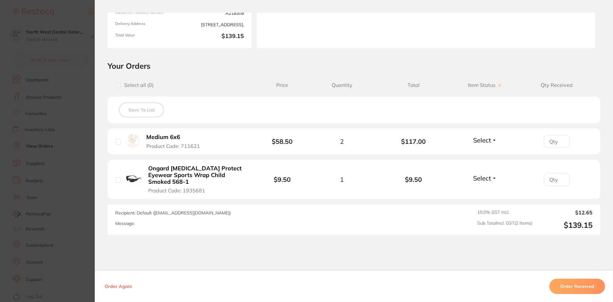
scroll to position [117, 0]
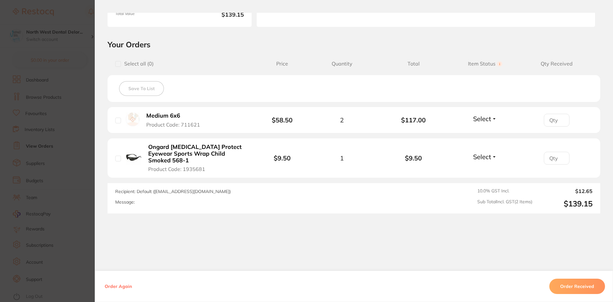
click at [58, 167] on section "Order ID: Restocq- 95874 Order Information Accepted Order Order Date [DATE] 17:…" at bounding box center [306, 151] width 613 height 302
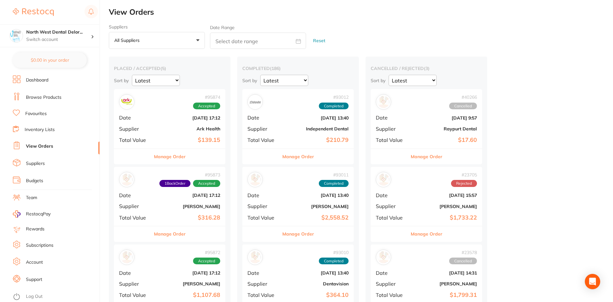
click at [186, 113] on div "# 95874 Accepted Date [DATE] 17:12 Supplier Ark Health Total Value $139.15" at bounding box center [169, 118] width 111 height 59
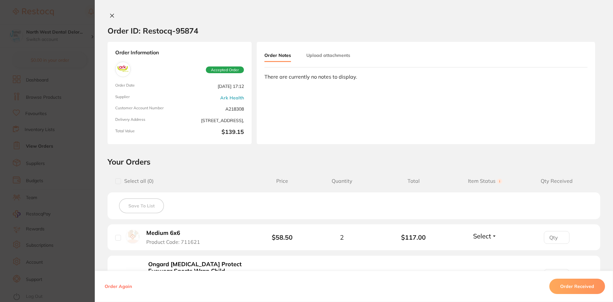
scroll to position [96, 0]
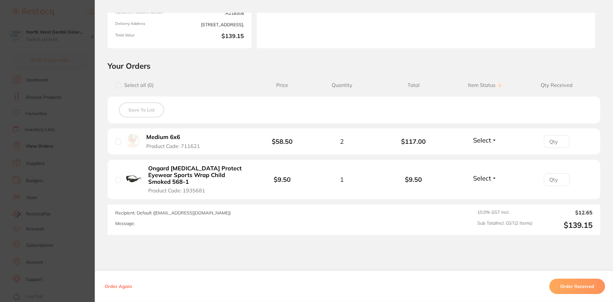
click at [580, 287] on button "Order Received" at bounding box center [577, 286] width 56 height 15
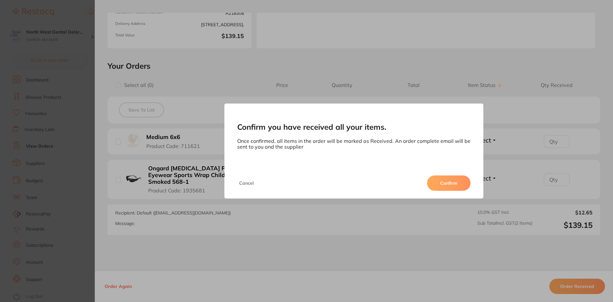
click at [466, 183] on button "Confirm" at bounding box center [449, 183] width 44 height 15
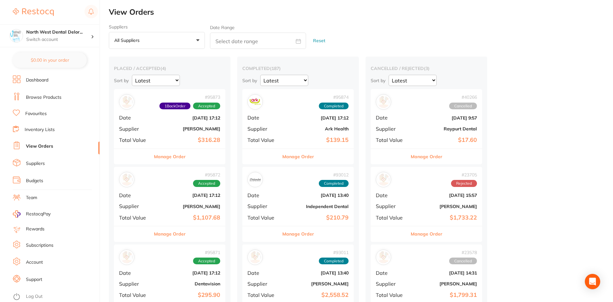
click at [141, 128] on span "Supplier" at bounding box center [135, 129] width 32 height 6
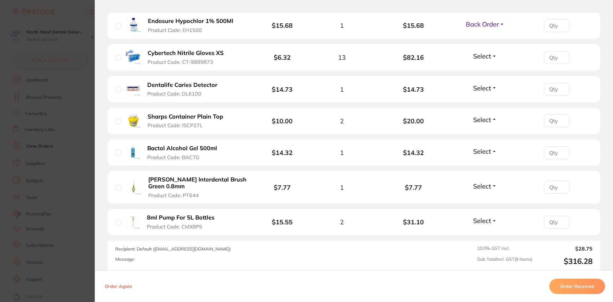
scroll to position [213, 0]
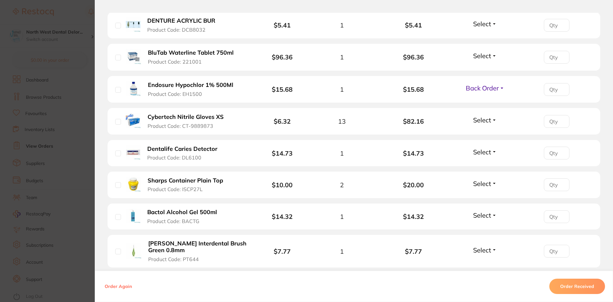
click at [68, 179] on section "Order ID: Restocq- 95873 Order Information 1 Back Order Accepted Order Order Da…" at bounding box center [306, 151] width 613 height 302
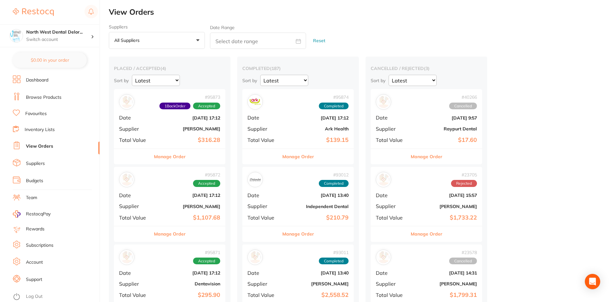
click at [174, 206] on b "[PERSON_NAME]" at bounding box center [188, 206] width 64 height 5
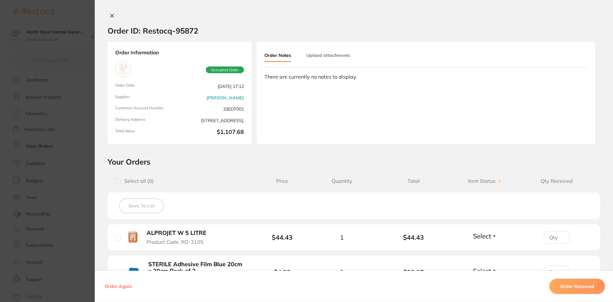
click at [110, 16] on icon at bounding box center [112, 16] width 4 height 4
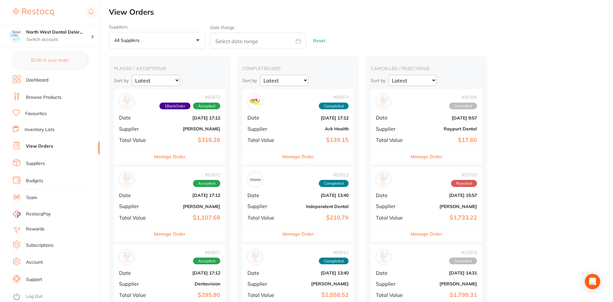
scroll to position [64, 0]
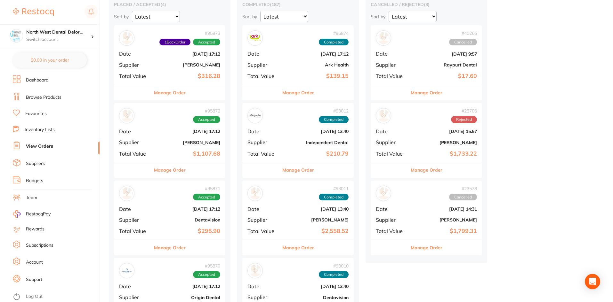
click at [197, 229] on b "$295.90" at bounding box center [188, 231] width 64 height 7
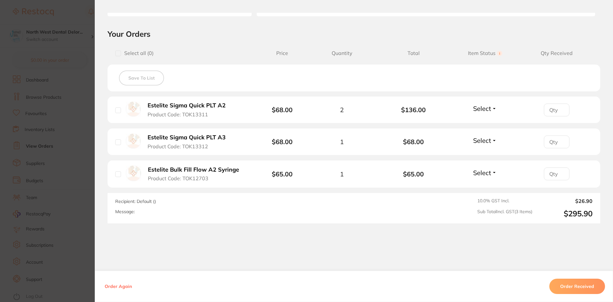
scroll to position [144, 0]
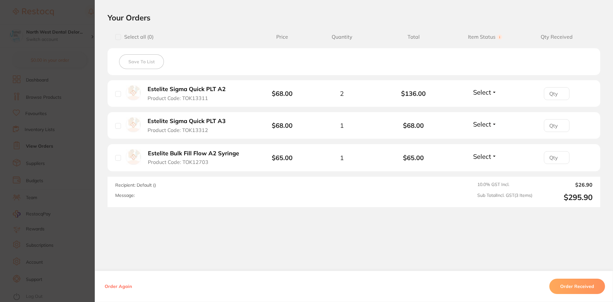
click at [73, 175] on section "Order ID: Restocq- 95871 Order Information Accepted Order Order Date Oct 3 2025…" at bounding box center [306, 151] width 613 height 302
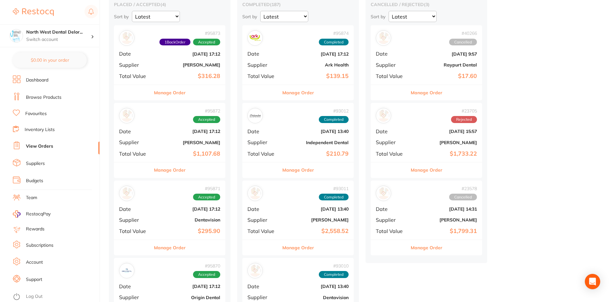
scroll to position [96, 0]
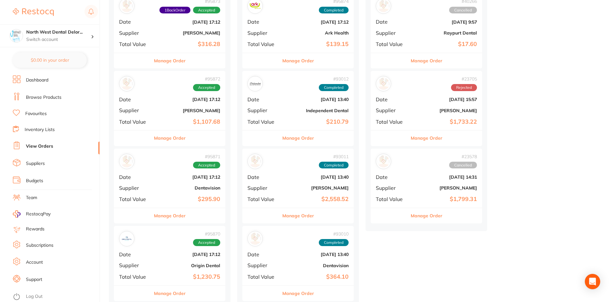
click at [201, 256] on b "Oct 3 2025, 17:12" at bounding box center [188, 254] width 64 height 5
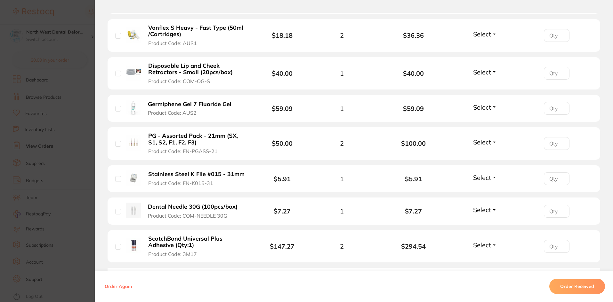
scroll to position [1039, 0]
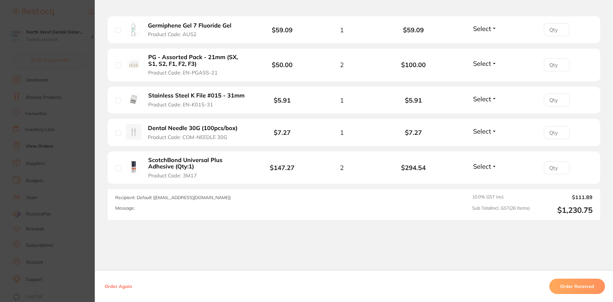
click at [67, 208] on section "Order ID: Restocq- 95870 Order Information Accepted Order Order Date Oct 3 2025…" at bounding box center [306, 151] width 613 height 302
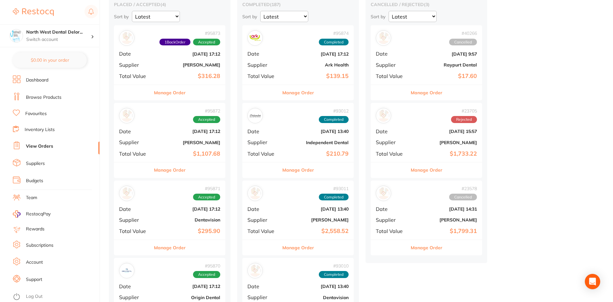
scroll to position [32, 0]
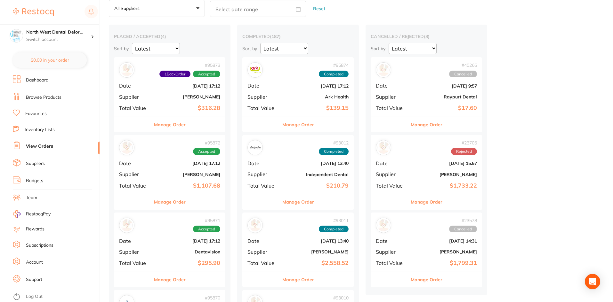
click at [165, 101] on div "# 95873 1 Back Order Accepted Date Oct 3 2025, 17:12 Supplier Adam Dental Total…" at bounding box center [169, 86] width 111 height 59
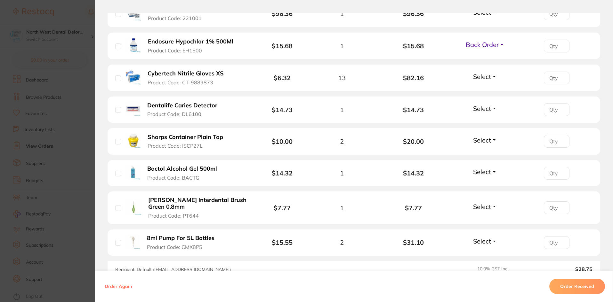
scroll to position [320, 0]
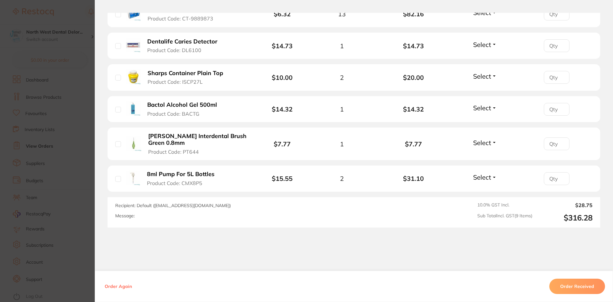
click at [76, 207] on section "Order ID: Restocq- 95873 Order Information 1 Back Order Accepted Order Order Da…" at bounding box center [306, 151] width 613 height 302
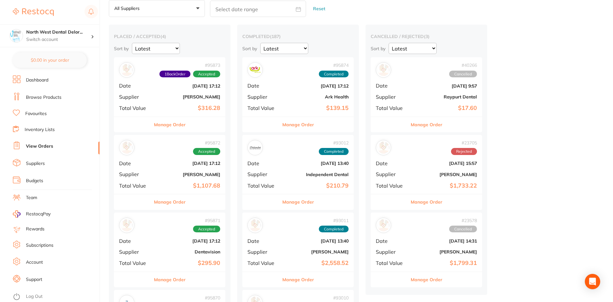
scroll to position [192, 0]
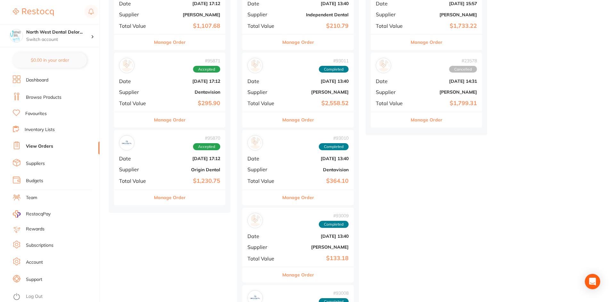
click at [164, 151] on div "# 95870 Accepted Date Oct 3 2025, 17:12 Supplier Origin Dental Total Value $1,2…" at bounding box center [169, 159] width 111 height 59
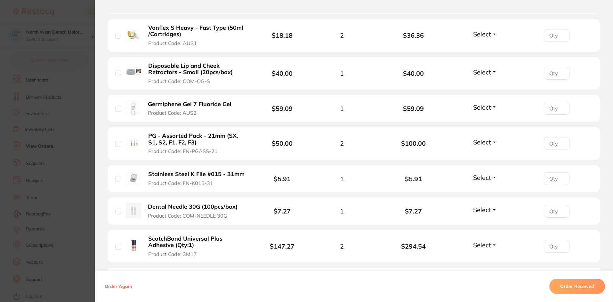
scroll to position [1024, 0]
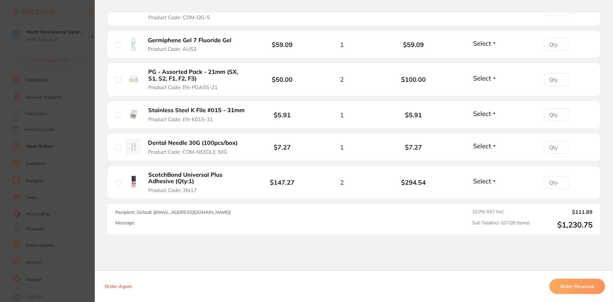
click at [64, 158] on section "Order ID: Restocq- 95870 Order Information Accepted Order Order Date Oct 3 2025…" at bounding box center [306, 151] width 613 height 302
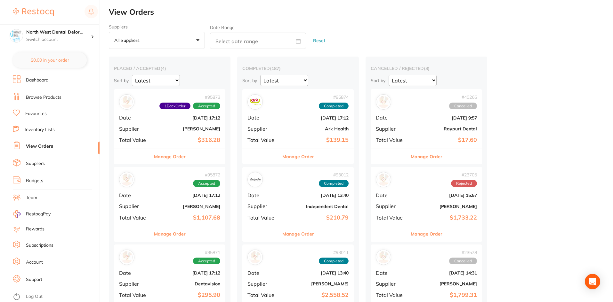
click at [180, 203] on div "# 95872 Accepted Date Oct 3 2025, 17:12 Supplier Henry Schein Halas Total Value…" at bounding box center [169, 196] width 111 height 59
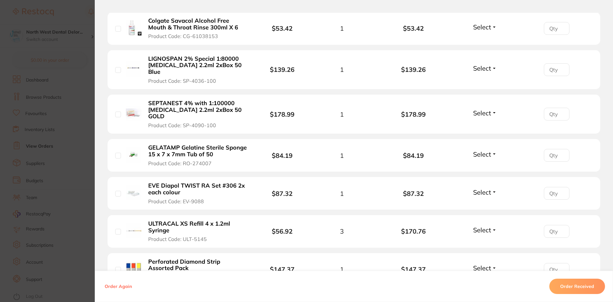
scroll to position [352, 0]
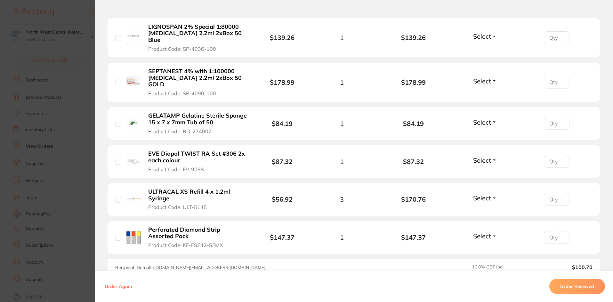
click at [46, 118] on section "Order ID: Restocq- 95872 Order Information Accepted Order Order Date Oct 3 2025…" at bounding box center [306, 151] width 613 height 302
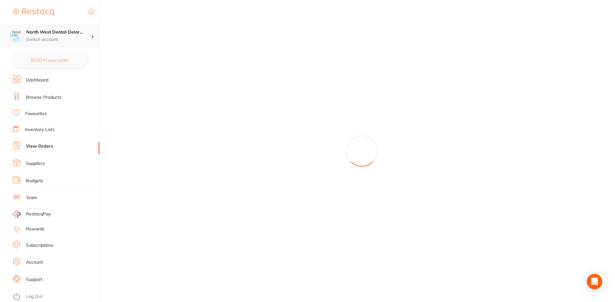
click at [51, 34] on h4 "North West Dental Delor..." at bounding box center [58, 32] width 65 height 6
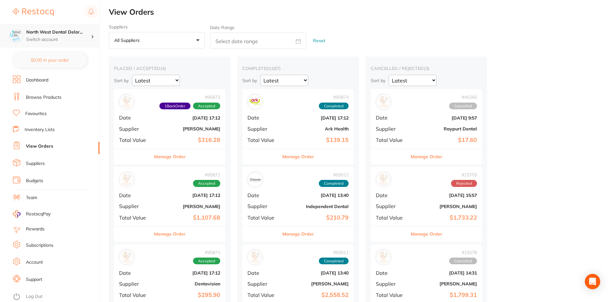
click at [59, 40] on p "Switch account" at bounding box center [58, 39] width 65 height 6
click at [65, 59] on div "Longford Smileco" at bounding box center [50, 55] width 90 height 22
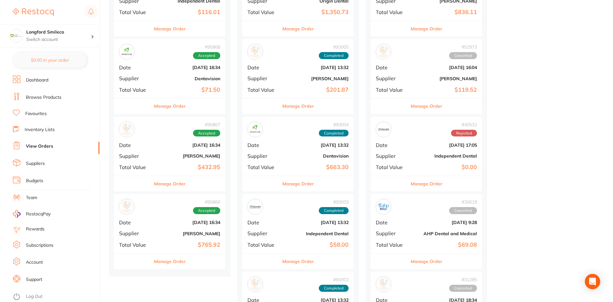
scroll to position [160, 0]
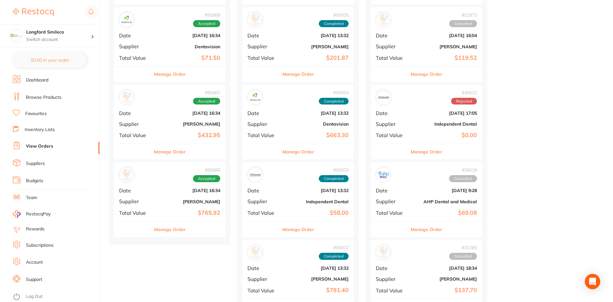
click at [199, 197] on div "# 95866 Accepted Date [DATE] 16:34 Supplier [PERSON_NAME] Total Value $765.92" at bounding box center [169, 191] width 111 height 59
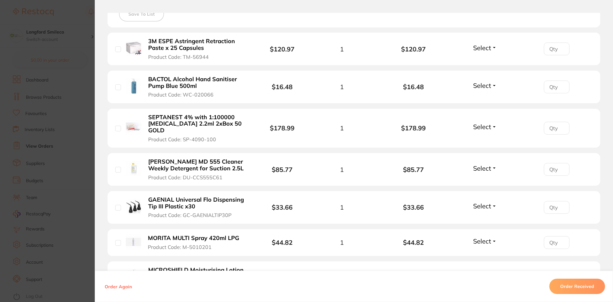
scroll to position [160, 0]
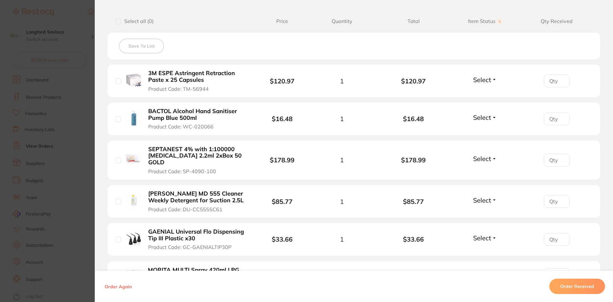
click at [19, 149] on section "Order ID: Restocq- 95866 Order Information Accepted Order Order Date [DATE] 16:…" at bounding box center [306, 151] width 613 height 302
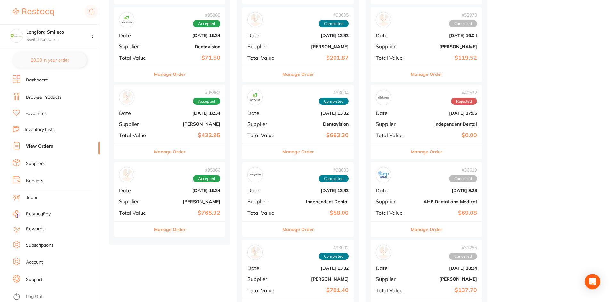
click at [183, 197] on div "# 95866 Accepted Date [DATE] 16:34 Supplier [PERSON_NAME] Total Value $765.92" at bounding box center [169, 191] width 111 height 59
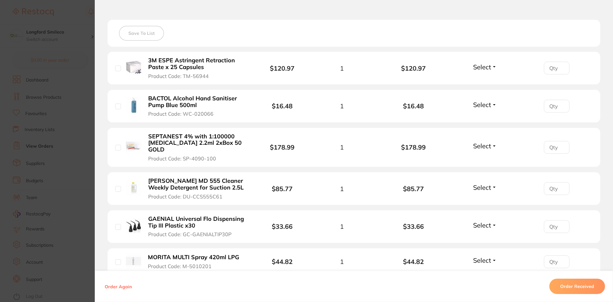
scroll to position [109, 0]
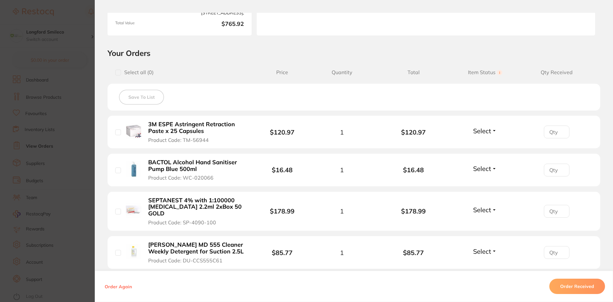
click at [53, 119] on section "Order ID: Restocq- 95866 Order Information Accepted Order Order Date [DATE] 16:…" at bounding box center [306, 151] width 613 height 302
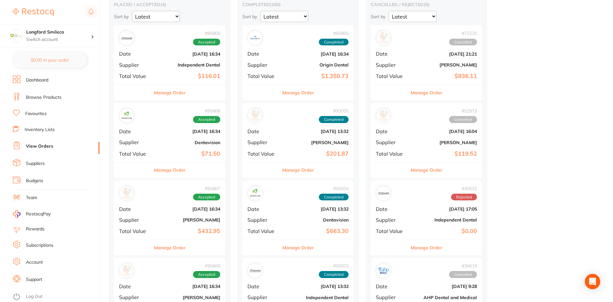
scroll to position [128, 0]
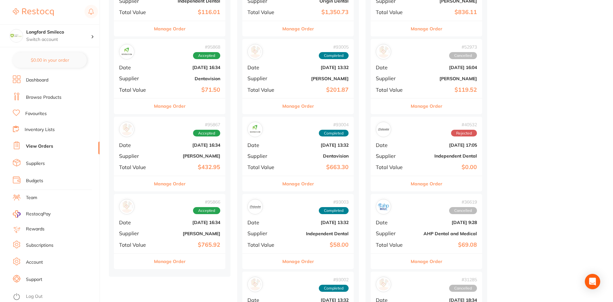
click at [169, 157] on b "[PERSON_NAME]" at bounding box center [188, 156] width 64 height 5
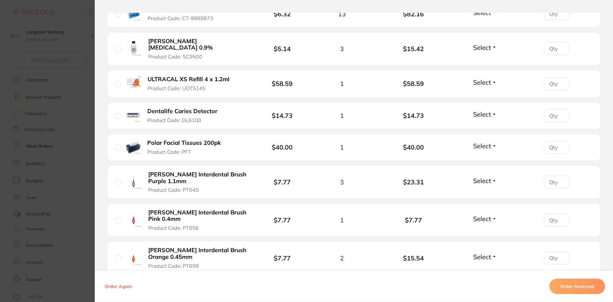
scroll to position [96, 0]
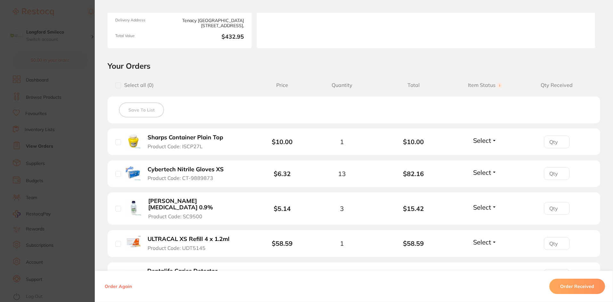
click at [59, 147] on section "Order ID: Restocq- 95867 Order Information Accepted Order Order Date [DATE] 16:…" at bounding box center [306, 151] width 613 height 302
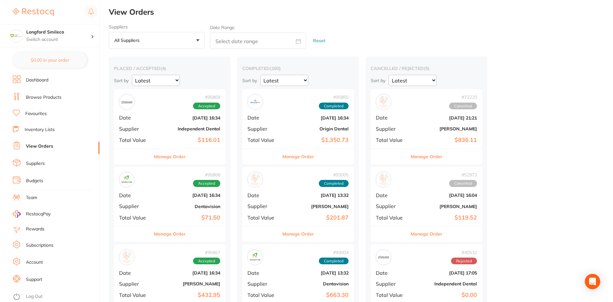
click at [181, 114] on div "# 95869 Accepted Date [DATE] 16:34 Supplier Independent Dental Total Value $116…" at bounding box center [169, 118] width 111 height 59
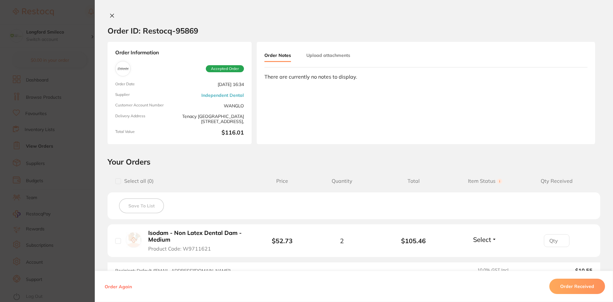
scroll to position [86, 0]
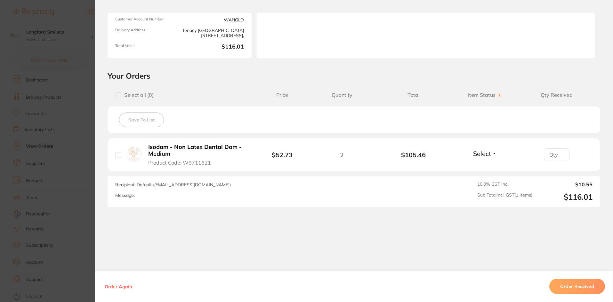
click at [69, 134] on section "Order ID: Restocq- 95869 Order Information Accepted Order Order Date [DATE] 16:…" at bounding box center [306, 151] width 613 height 302
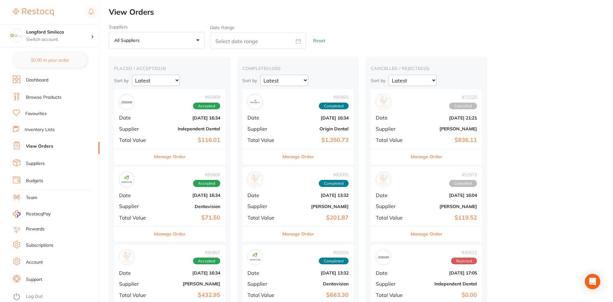
click at [163, 192] on div "# 95868 Accepted Date [DATE] 16:34 Supplier Dentavision Total Value $71.50" at bounding box center [169, 196] width 111 height 59
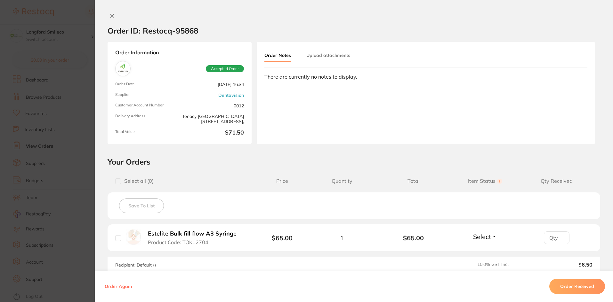
scroll to position [64, 0]
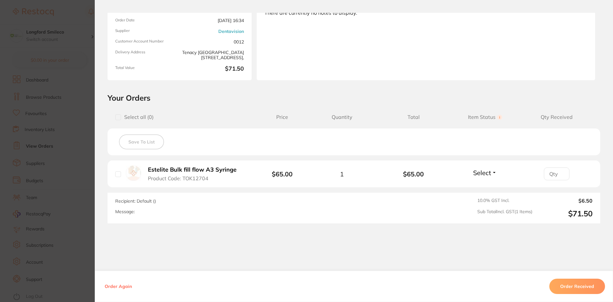
click at [89, 177] on section "Order ID: Restocq- 95868 Order Information Accepted Order Order Date [DATE] 16:…" at bounding box center [306, 151] width 613 height 302
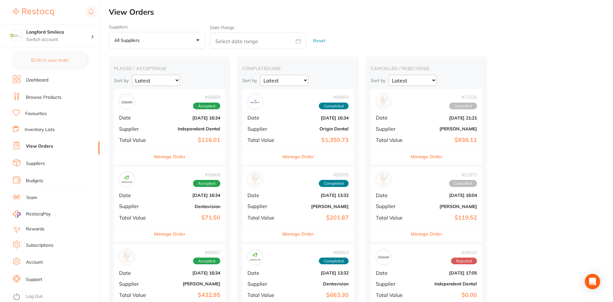
click at [157, 259] on div "# 95867 Accepted" at bounding box center [169, 257] width 101 height 15
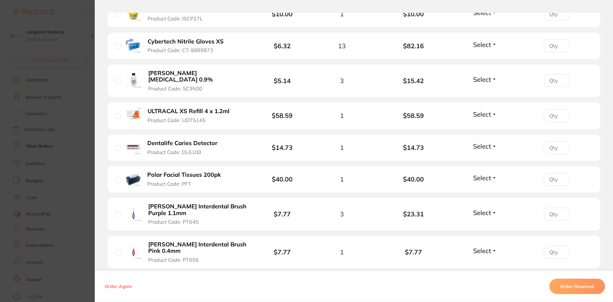
scroll to position [256, 0]
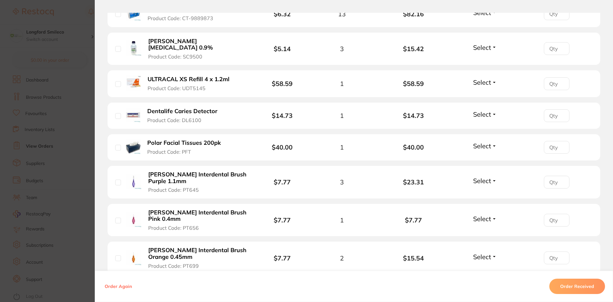
click at [49, 209] on section "Order ID: Restocq- 95867 Order Information Accepted Order Order Date [DATE] 16:…" at bounding box center [306, 151] width 613 height 302
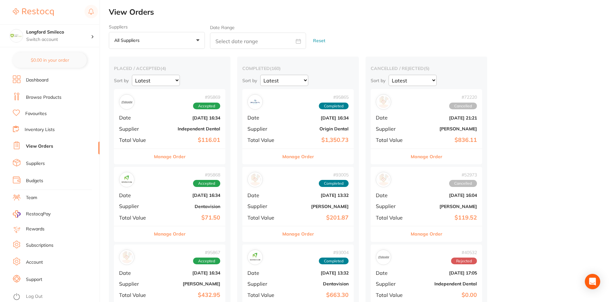
scroll to position [64, 0]
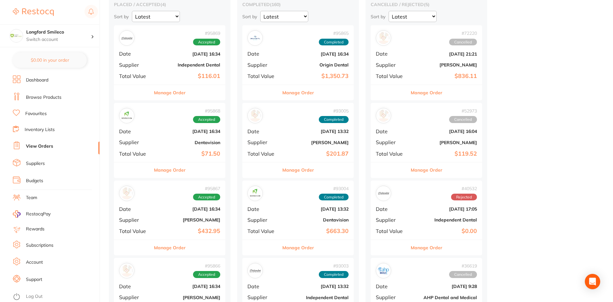
click at [202, 143] on b "Dentavision" at bounding box center [188, 142] width 64 height 5
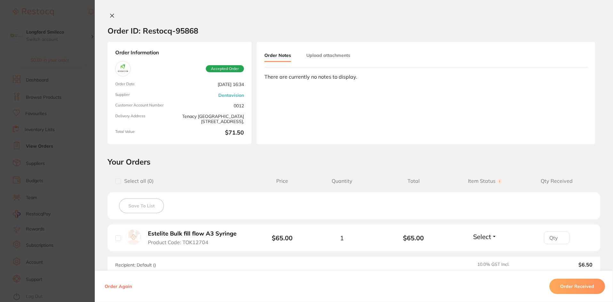
scroll to position [80, 0]
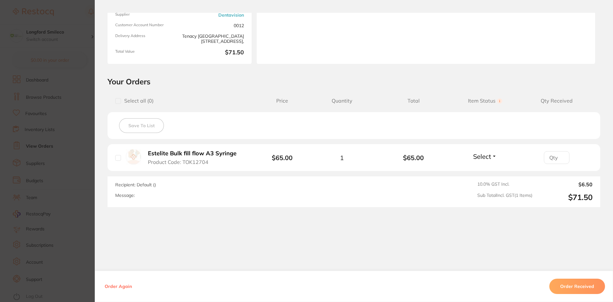
click at [78, 186] on section "Order ID: Restocq- 95868 Order Information Accepted Order Order Date [DATE] 16:…" at bounding box center [306, 151] width 613 height 302
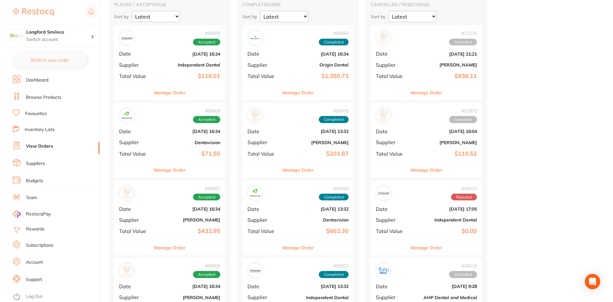
click at [195, 224] on div "# 95867 Accepted Date [DATE] 16:34 Supplier [PERSON_NAME] Total Value $432.95" at bounding box center [169, 210] width 111 height 59
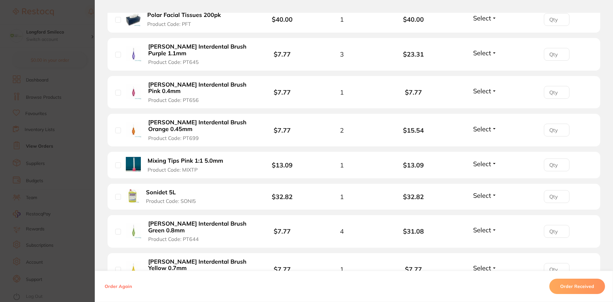
scroll to position [256, 0]
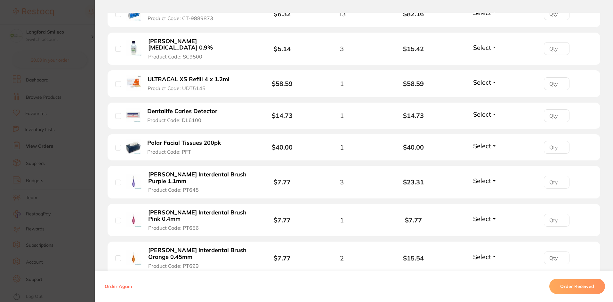
click at [74, 255] on section "Order ID: Restocq- 95867 Order Information Accepted Order Order Date [DATE] 16:…" at bounding box center [306, 151] width 613 height 302
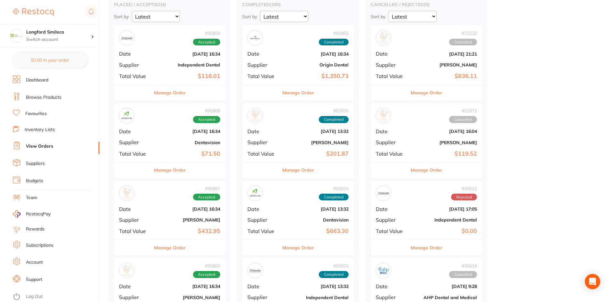
scroll to position [128, 0]
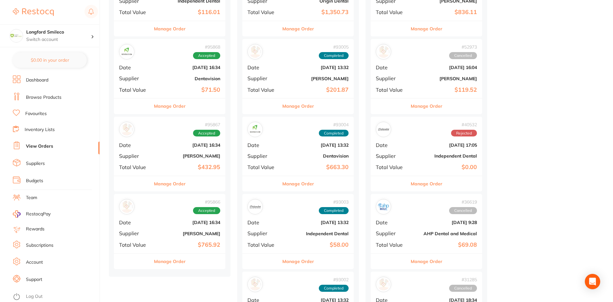
click at [164, 227] on div "# 95866 Accepted Date [DATE] 16:34 Supplier [PERSON_NAME] Total Value $765.92" at bounding box center [169, 223] width 111 height 59
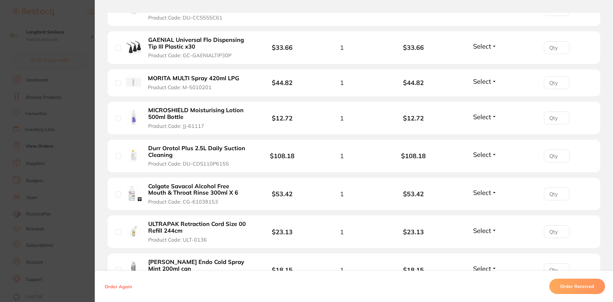
scroll to position [416, 0]
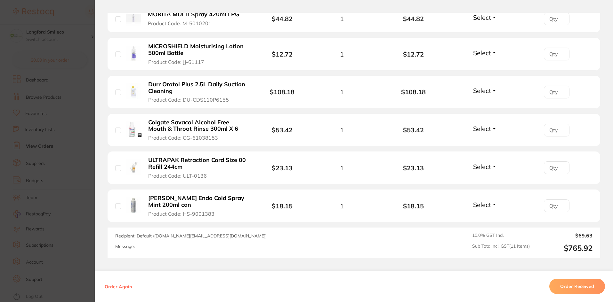
click at [85, 207] on section "Order ID: Restocq- 95866 Order Information Accepted Order Order Date [DATE] 16:…" at bounding box center [306, 151] width 613 height 302
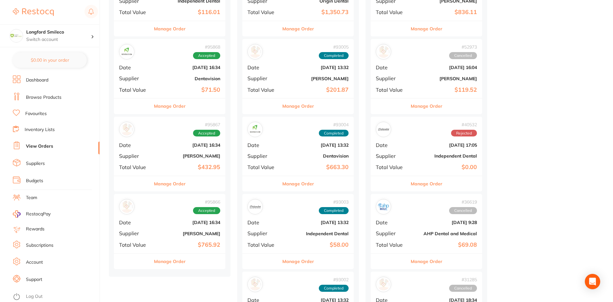
click at [155, 163] on div "# 95867 Accepted Date [DATE] 16:34 Supplier [PERSON_NAME] Total Value $432.95" at bounding box center [169, 146] width 111 height 59
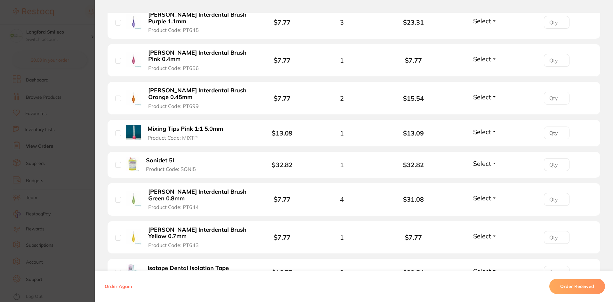
scroll to position [480, 0]
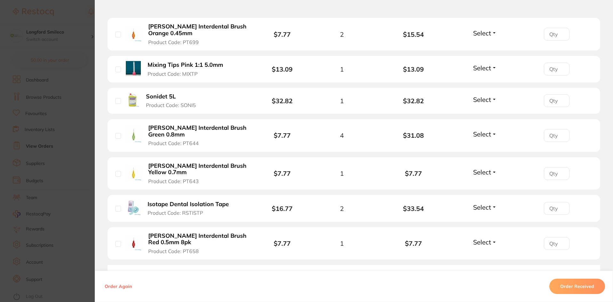
click at [52, 224] on section "Order ID: Restocq- 95867 Order Information Accepted Order Order Date [DATE] 16:…" at bounding box center [306, 151] width 613 height 302
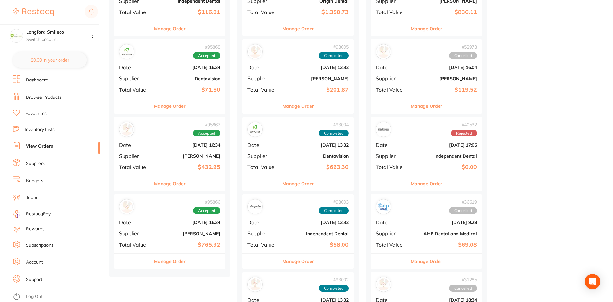
click at [148, 86] on div "# 95868 Accepted Date [DATE] 16:34 Supplier Dentavision Total Value $71.50" at bounding box center [169, 68] width 111 height 59
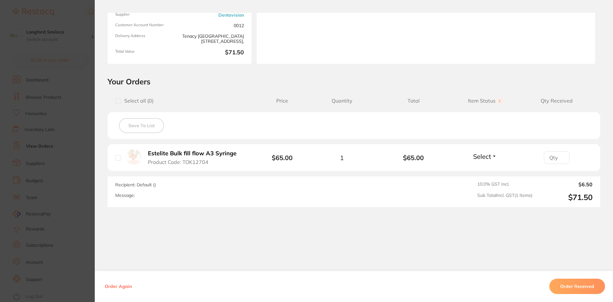
scroll to position [192, 0]
click at [8, 189] on section "Order ID: Restocq- 95868 Order Information Accepted Order Order Date [DATE] 16:…" at bounding box center [306, 151] width 613 height 302
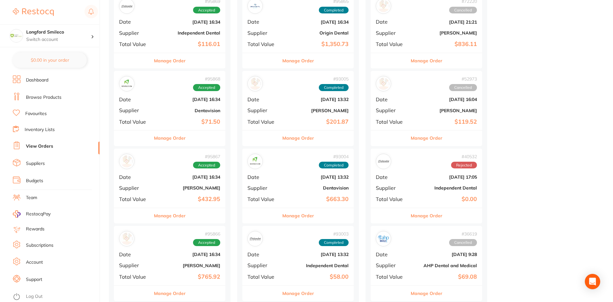
scroll to position [64, 0]
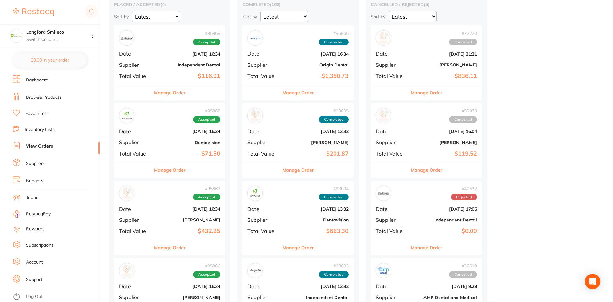
click at [168, 74] on b "$116.01" at bounding box center [188, 76] width 64 height 7
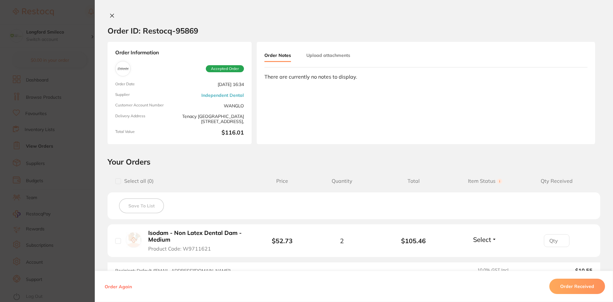
scroll to position [86, 0]
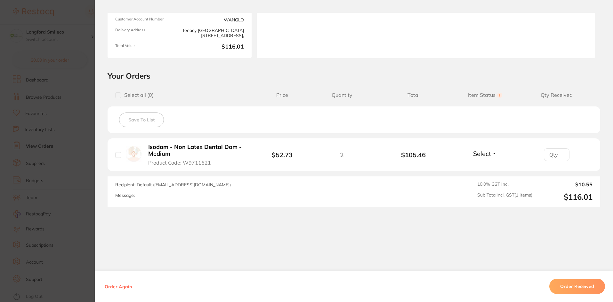
click at [56, 207] on section "Order ID: Restocq- 95869 Order Information Accepted Order Order Date [DATE] 16:…" at bounding box center [306, 151] width 613 height 302
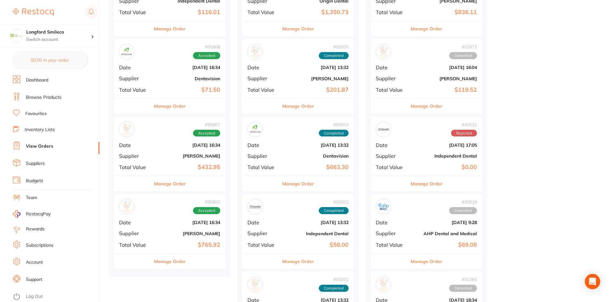
scroll to position [256, 0]
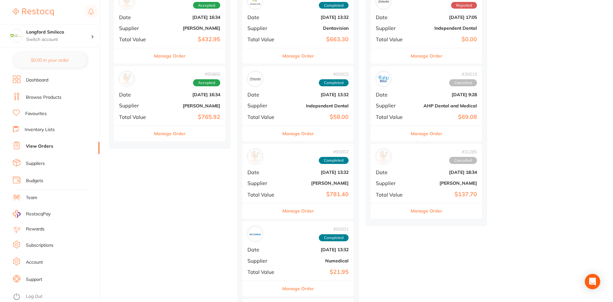
click at [162, 108] on b "[PERSON_NAME]" at bounding box center [188, 105] width 64 height 5
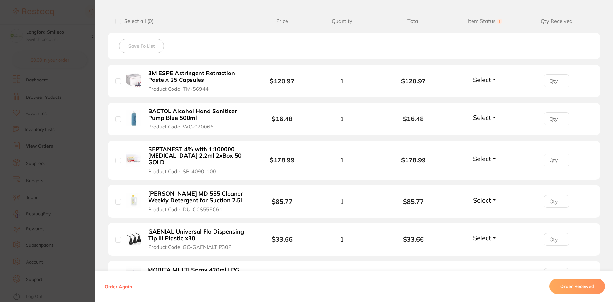
scroll to position [128, 0]
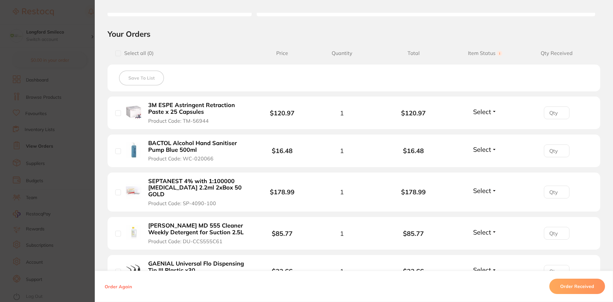
click at [62, 144] on section "Order ID: Restocq- 95866 Order Information Accepted Order Order Date [DATE] 16:…" at bounding box center [306, 151] width 613 height 302
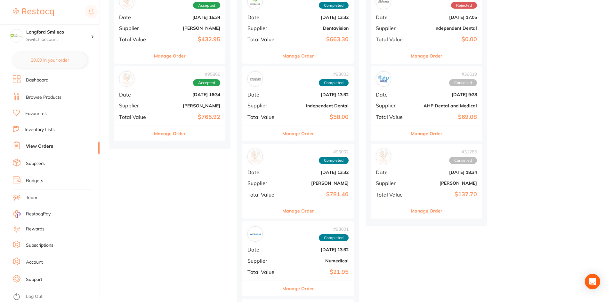
click at [152, 22] on div "# 95867 Accepted Date [DATE] 16:34 Supplier [PERSON_NAME] Total Value $432.95" at bounding box center [169, 18] width 111 height 59
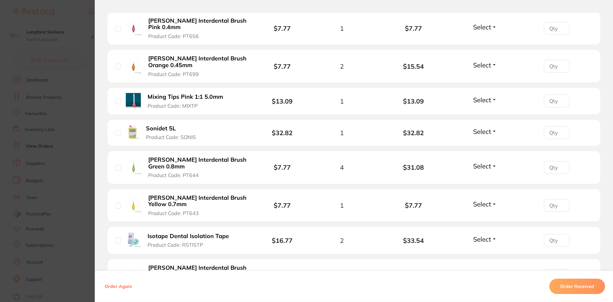
scroll to position [512, 0]
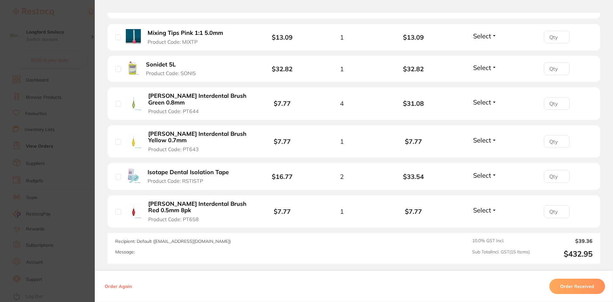
click at [42, 172] on section "Order ID: Restocq- 95867 Order Information Accepted Order Order Date [DATE] 16:…" at bounding box center [306, 151] width 613 height 302
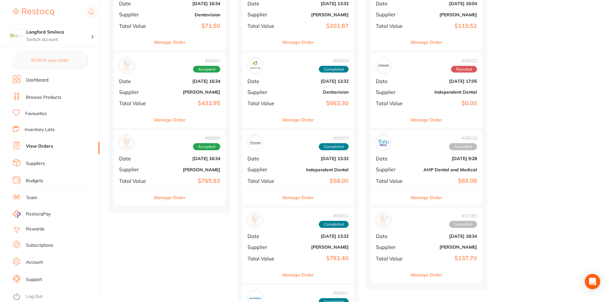
scroll to position [128, 0]
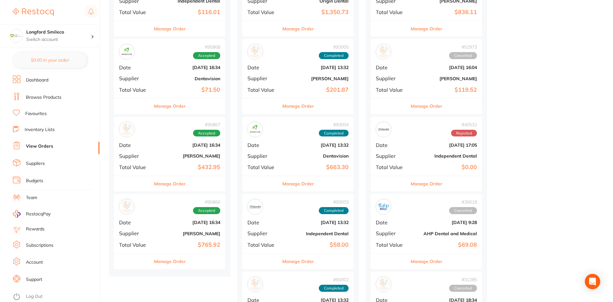
click at [171, 75] on div "# 95868 Accepted Date [DATE] 16:34 Supplier Dentavision Total Value $71.50" at bounding box center [169, 68] width 111 height 59
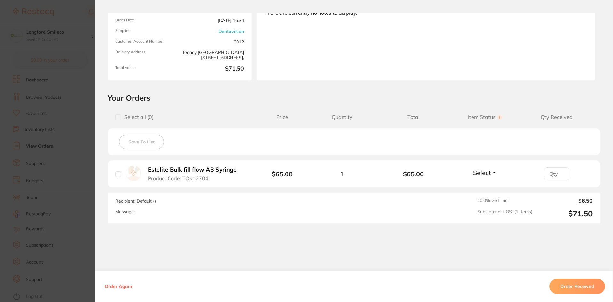
scroll to position [80, 0]
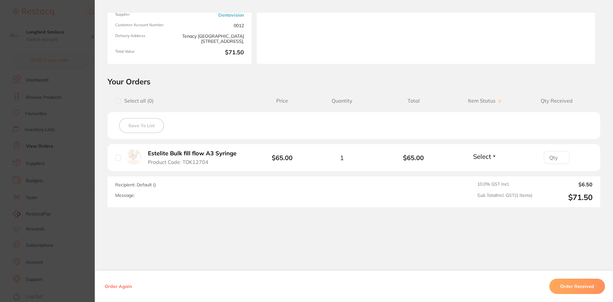
click at [47, 174] on section "Order ID: Restocq- 95868 Order Information Accepted Order Order Date [DATE] 16:…" at bounding box center [306, 151] width 613 height 302
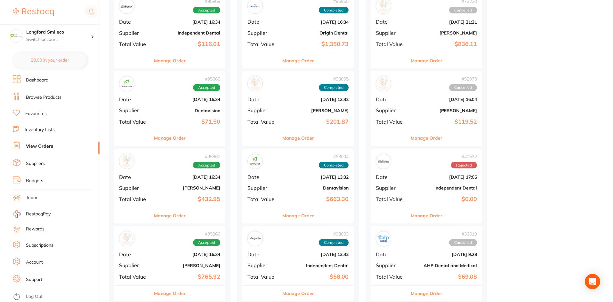
scroll to position [64, 0]
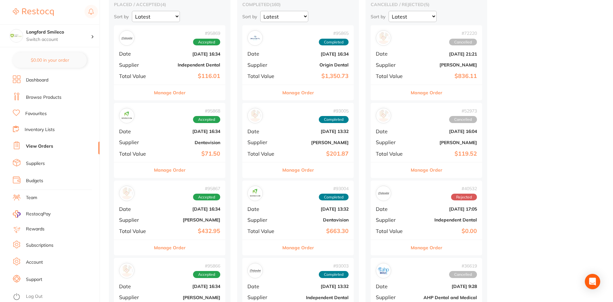
click at [189, 76] on b "$116.01" at bounding box center [188, 76] width 64 height 7
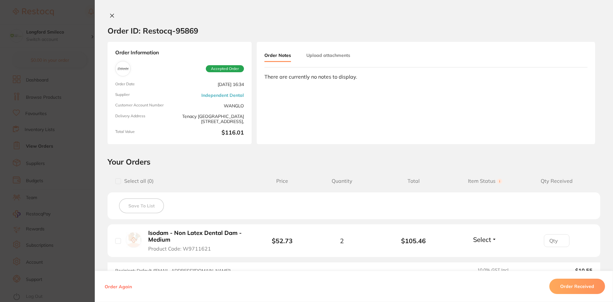
scroll to position [64, 0]
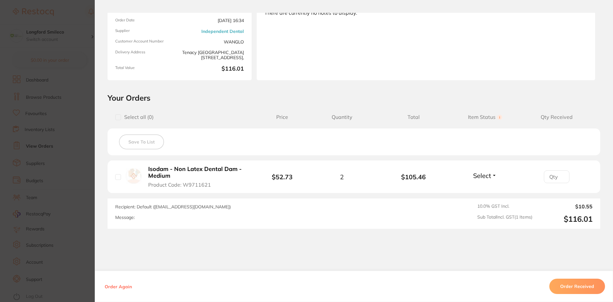
click at [39, 180] on section "Order ID: Restocq- 95869 Order Information Accepted Order Order Date [DATE] 16:…" at bounding box center [306, 151] width 613 height 302
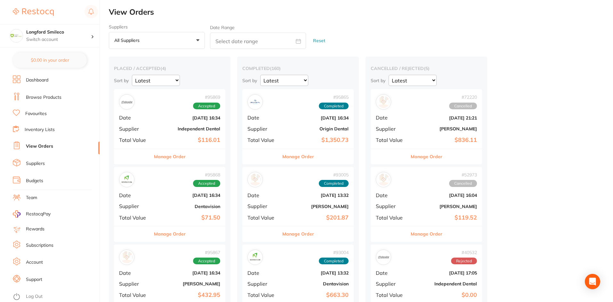
click at [282, 105] on div "# 95865 Completed" at bounding box center [297, 101] width 101 height 15
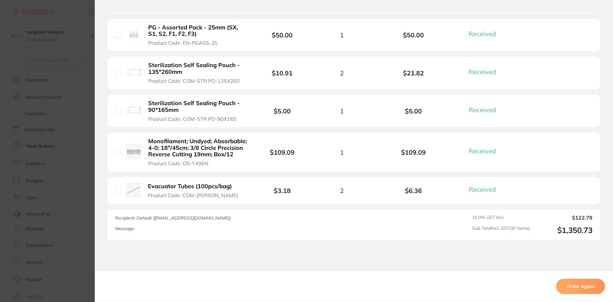
scroll to position [1179, 0]
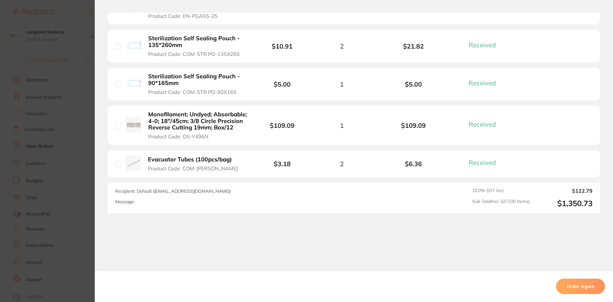
click at [118, 162] on input "checkbox" at bounding box center [118, 165] width 6 height 6
checkbox input "false"
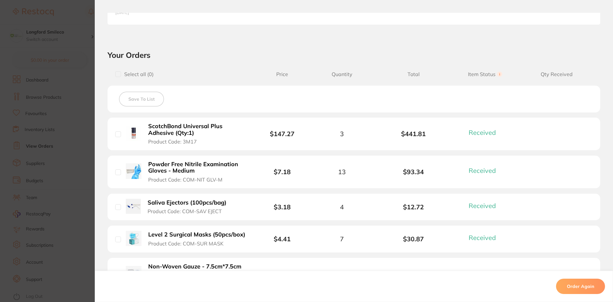
scroll to position [0, 0]
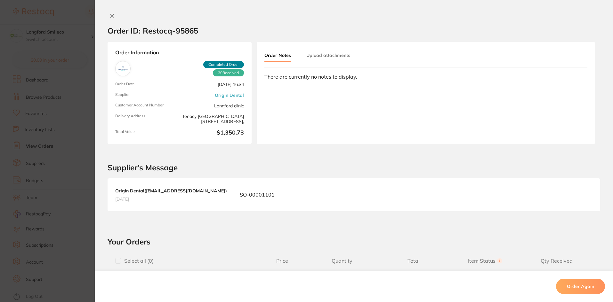
click at [12, 163] on section "Order ID: Restocq- 95865 Order Information 30 Received Completed Order Order Da…" at bounding box center [306, 151] width 613 height 302
